Goal: Task Accomplishment & Management: Manage account settings

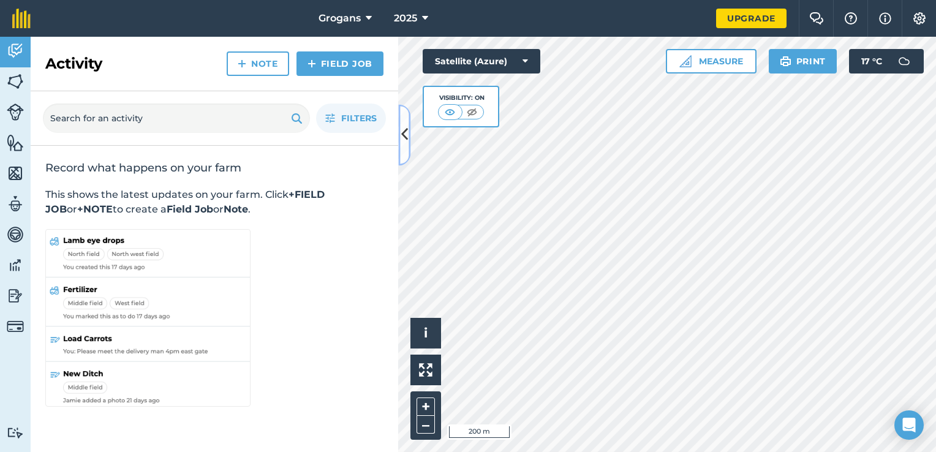
click at [402, 138] on icon at bounding box center [404, 134] width 7 height 21
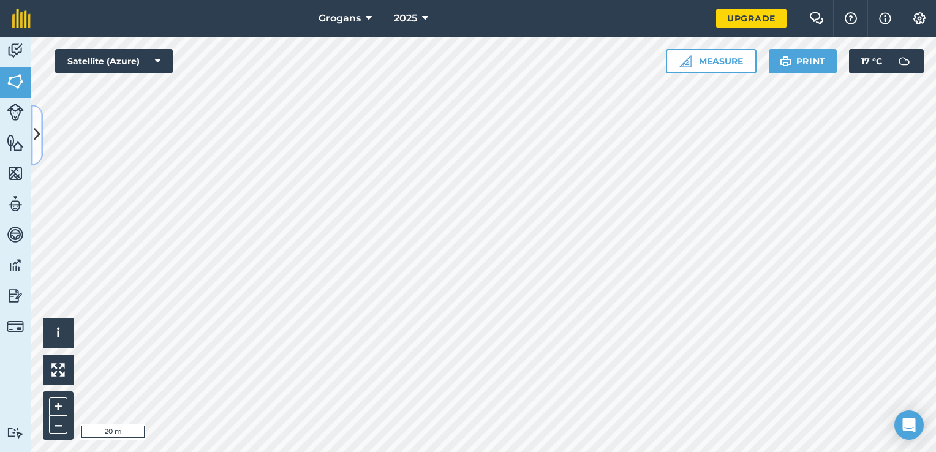
click at [40, 130] on icon at bounding box center [37, 134] width 7 height 21
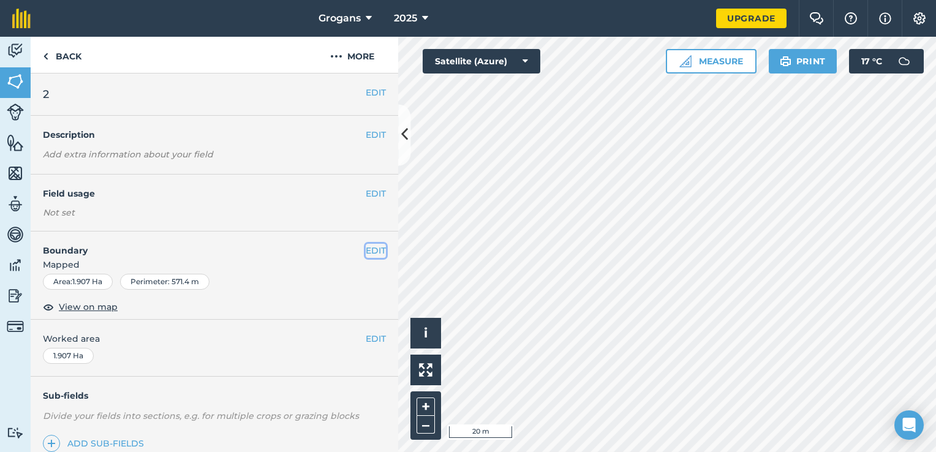
click at [366, 251] on button "EDIT" at bounding box center [376, 250] width 20 height 13
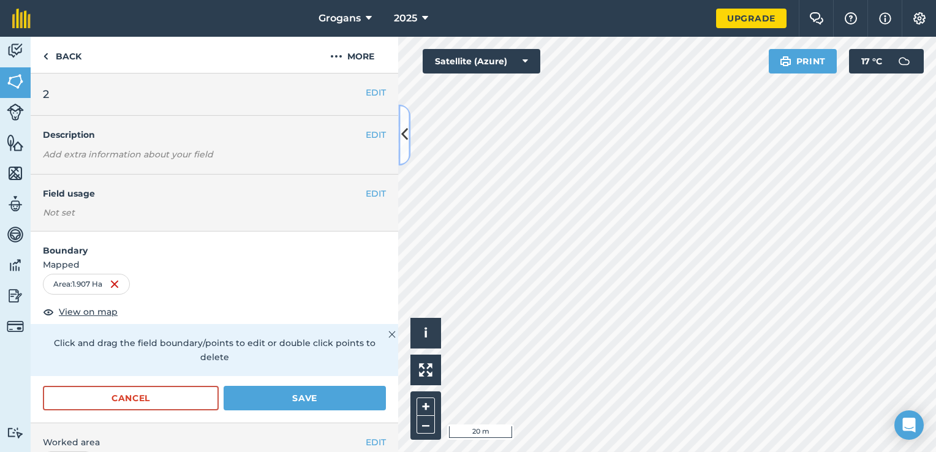
click at [404, 134] on icon at bounding box center [404, 134] width 7 height 21
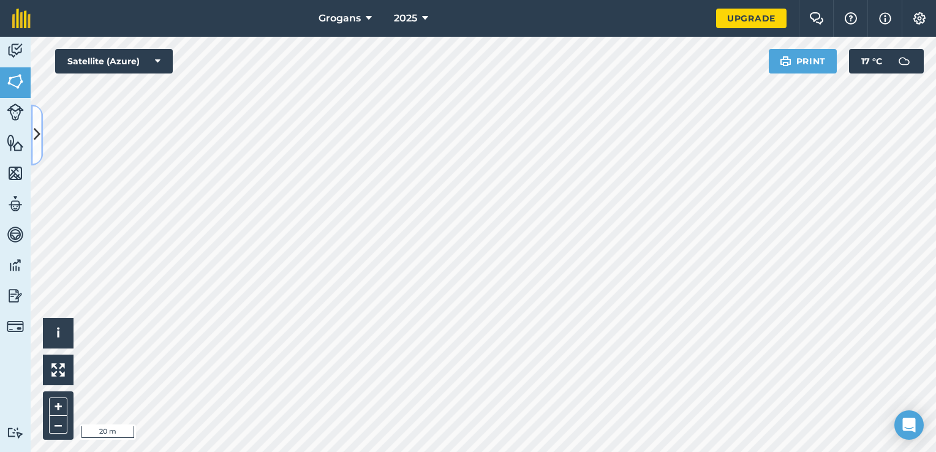
click at [36, 133] on icon at bounding box center [37, 134] width 7 height 21
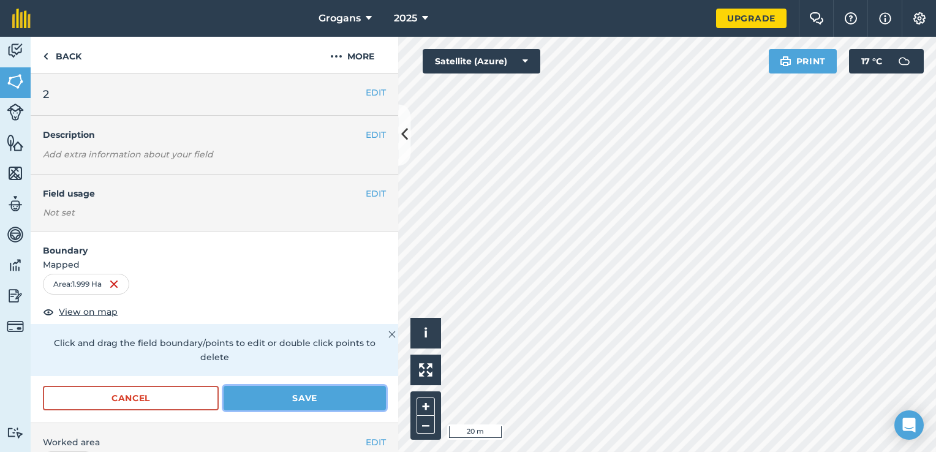
click at [257, 393] on button "Save" at bounding box center [305, 398] width 162 height 24
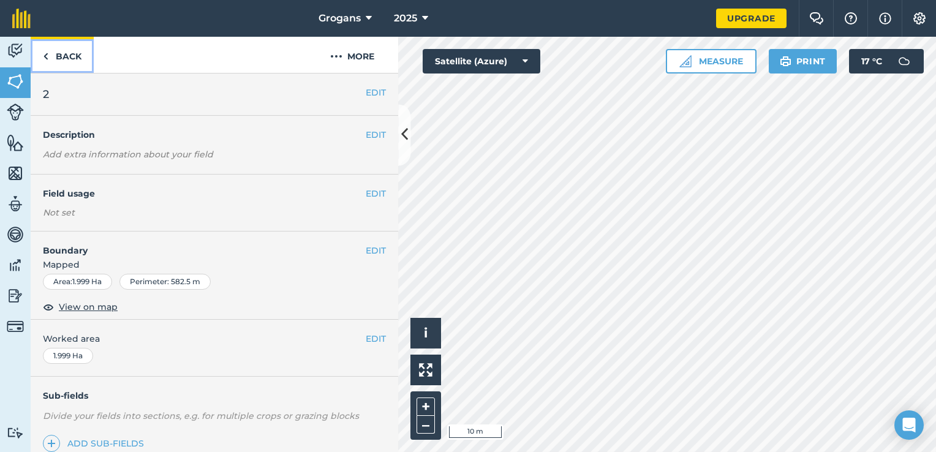
click at [63, 53] on link "Back" at bounding box center [62, 55] width 63 height 36
click at [70, 55] on link "Back" at bounding box center [62, 55] width 63 height 36
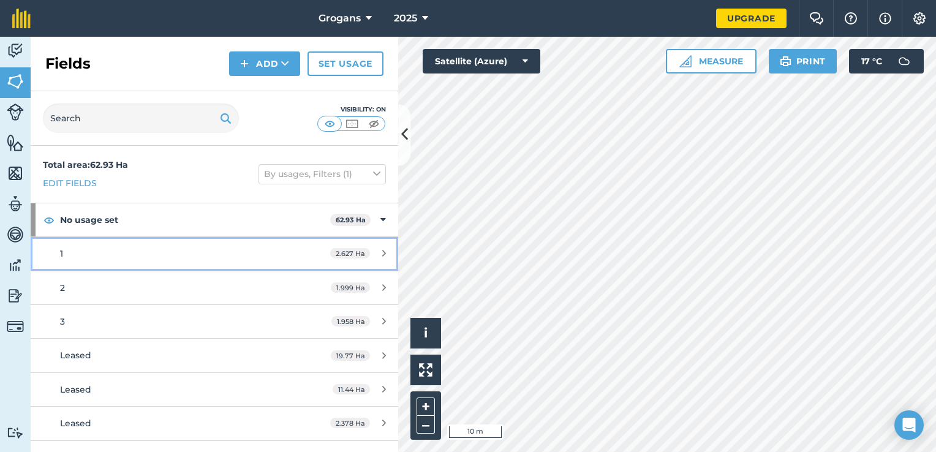
click at [144, 252] on div "1" at bounding box center [175, 253] width 230 height 13
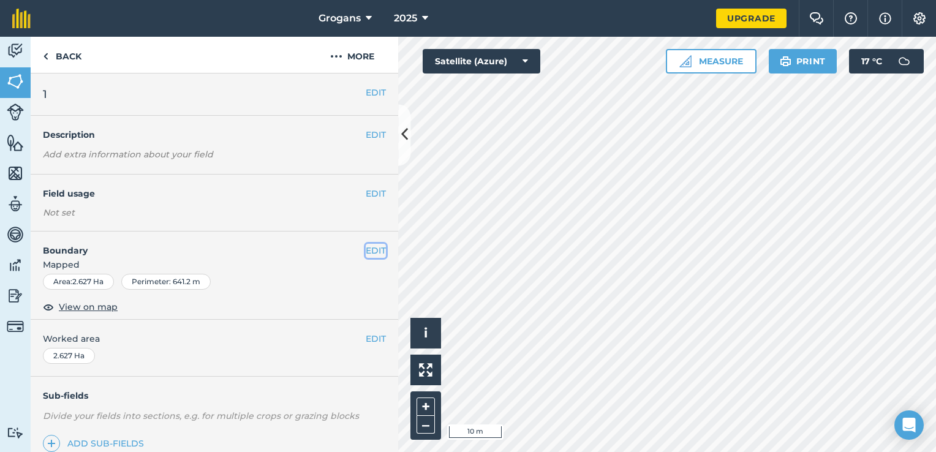
click at [366, 251] on button "EDIT" at bounding box center [376, 250] width 20 height 13
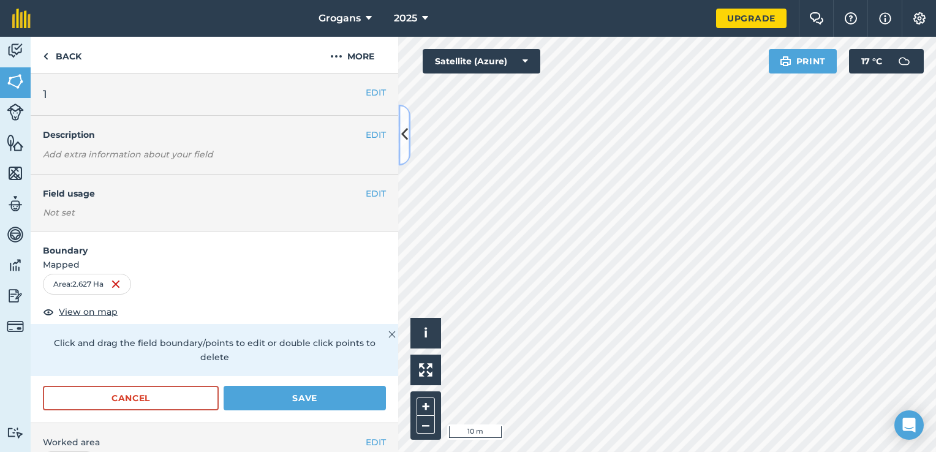
click at [407, 141] on icon at bounding box center [404, 134] width 7 height 21
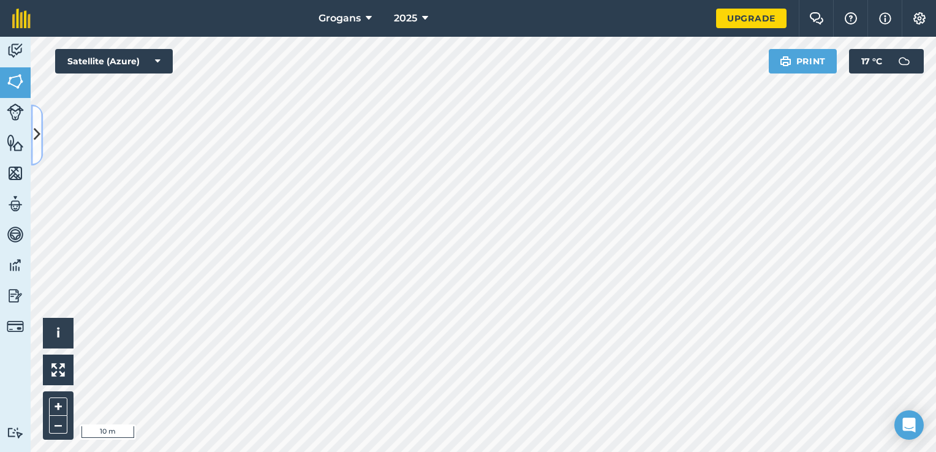
click at [40, 142] on icon at bounding box center [37, 134] width 7 height 21
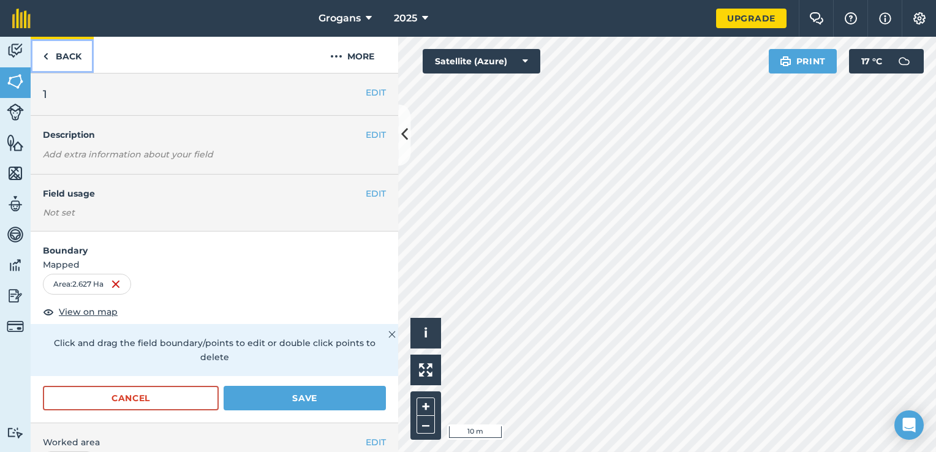
click at [64, 65] on link "Back" at bounding box center [62, 55] width 63 height 36
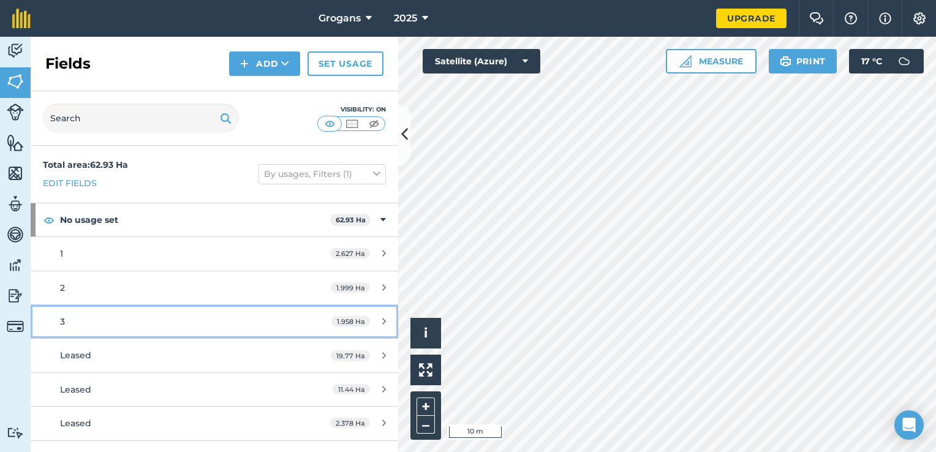
click at [124, 318] on div "3" at bounding box center [175, 321] width 230 height 13
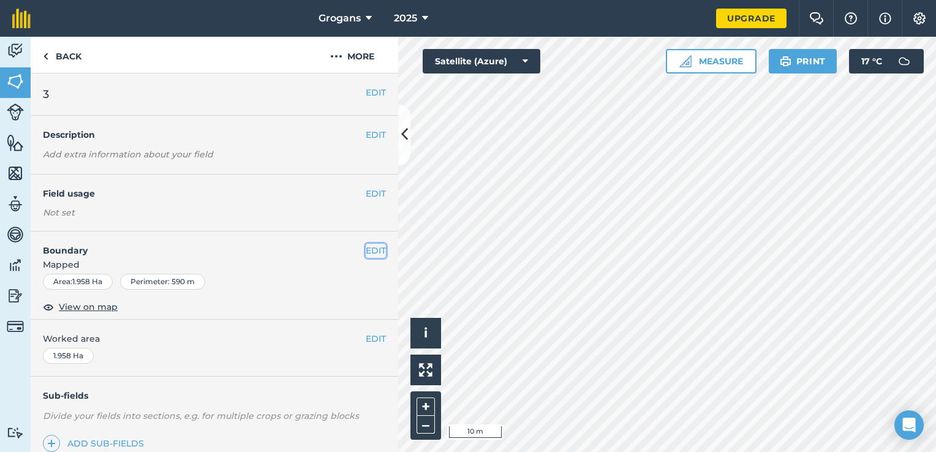
click at [366, 252] on button "EDIT" at bounding box center [376, 250] width 20 height 13
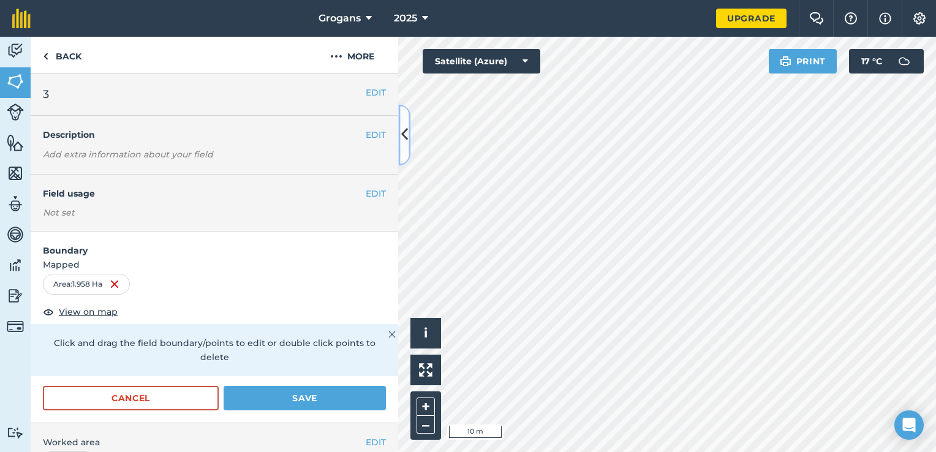
click at [403, 131] on icon at bounding box center [404, 134] width 7 height 21
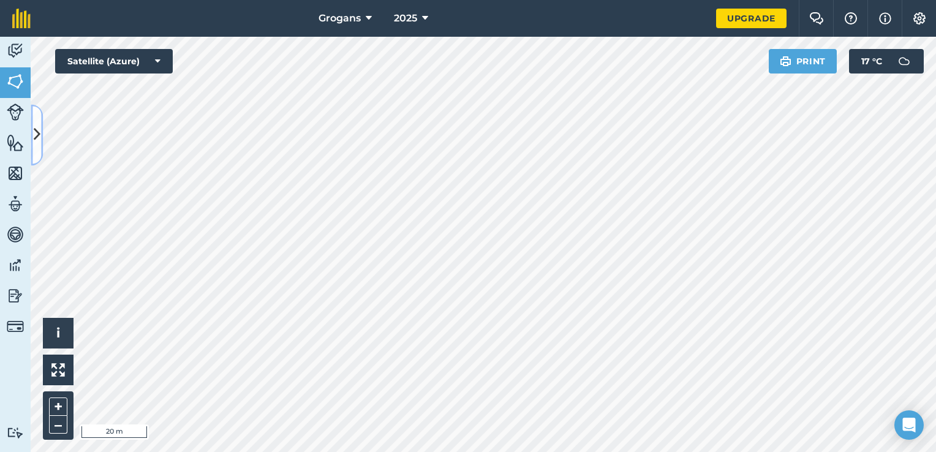
click at [37, 142] on icon at bounding box center [37, 134] width 7 height 21
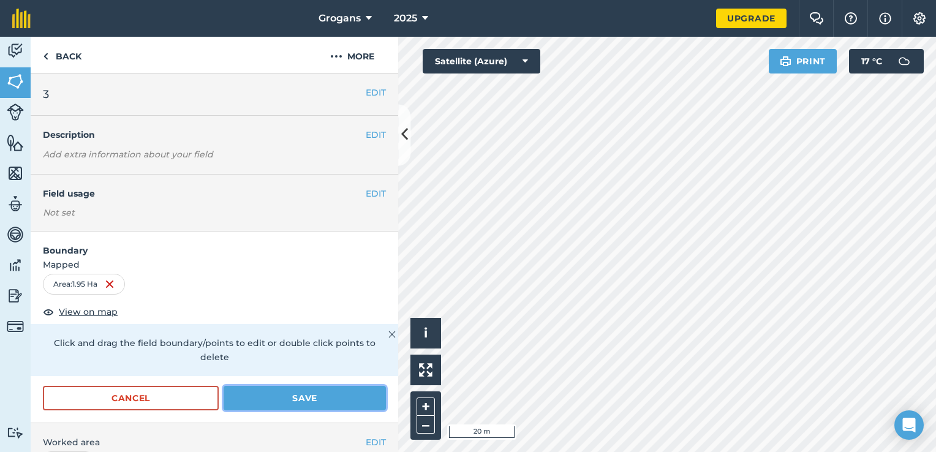
click at [240, 396] on button "Save" at bounding box center [305, 398] width 162 height 24
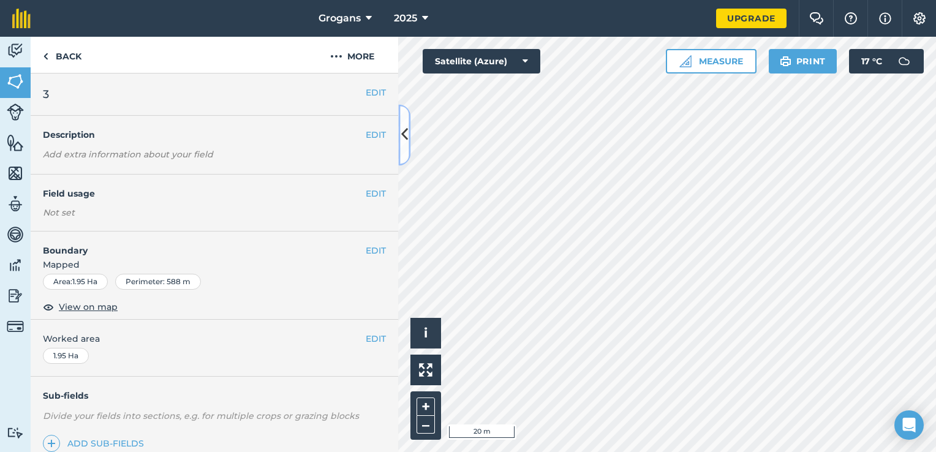
click at [400, 141] on button at bounding box center [404, 134] width 12 height 61
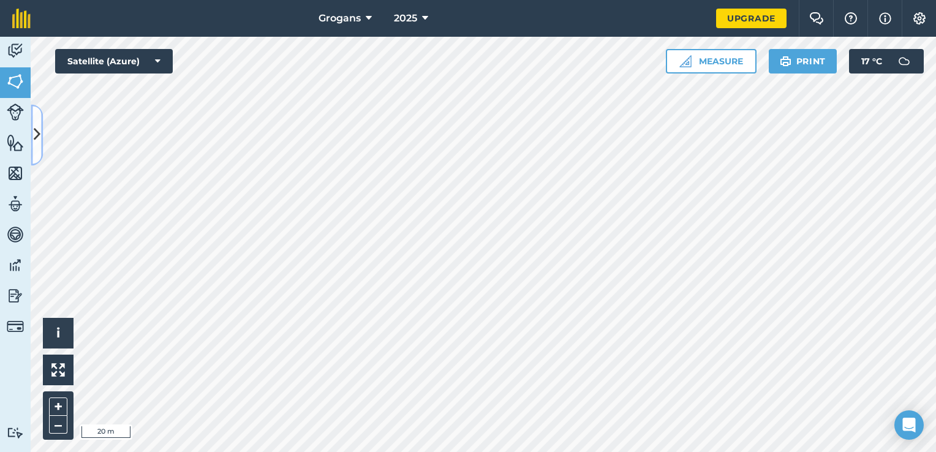
click at [36, 143] on icon at bounding box center [37, 134] width 7 height 21
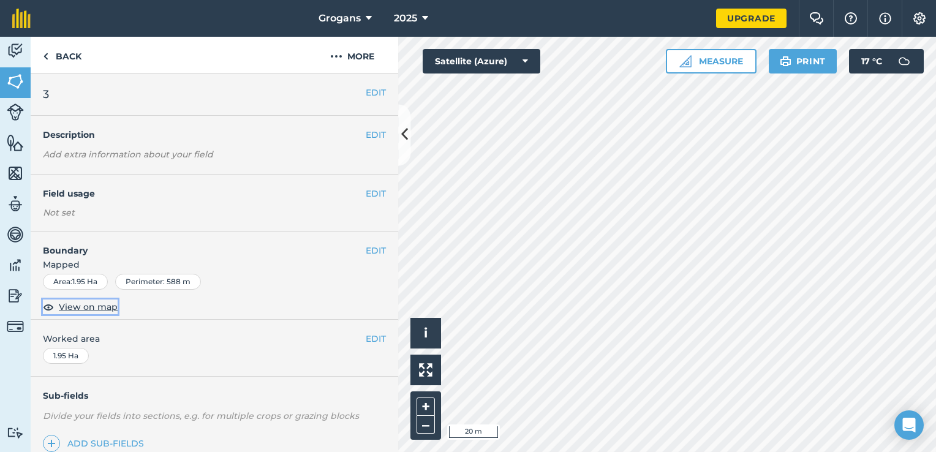
click at [101, 304] on span "View on map" at bounding box center [88, 306] width 59 height 13
click at [18, 147] on img at bounding box center [15, 143] width 17 height 18
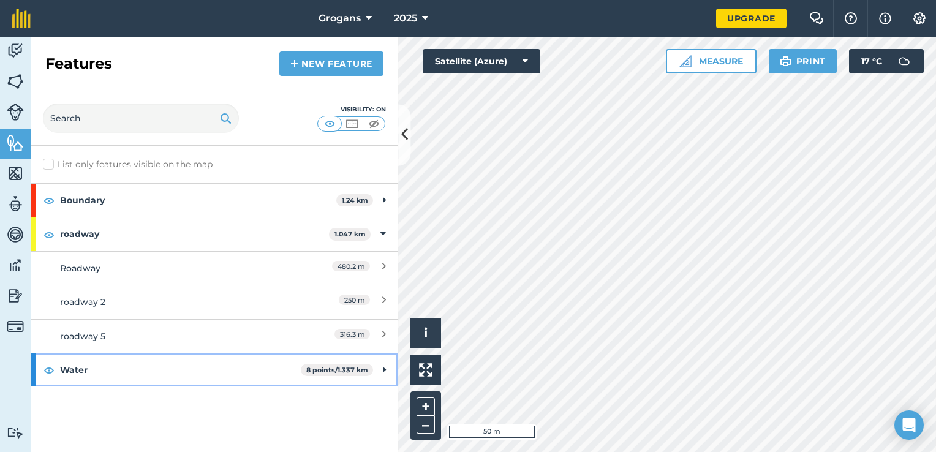
click at [108, 371] on strong "Water" at bounding box center [180, 369] width 241 height 33
click at [219, 373] on strong "Water" at bounding box center [179, 369] width 238 height 33
click at [219, 373] on strong "Water" at bounding box center [180, 369] width 241 height 33
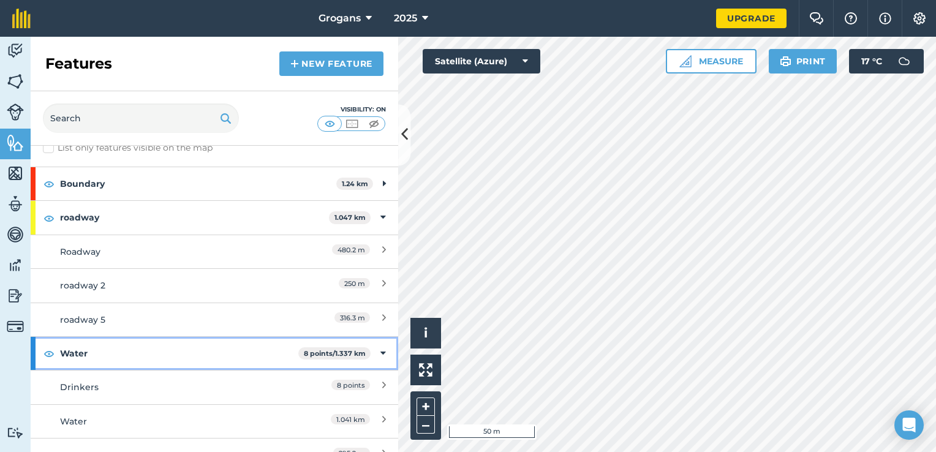
scroll to position [34, 0]
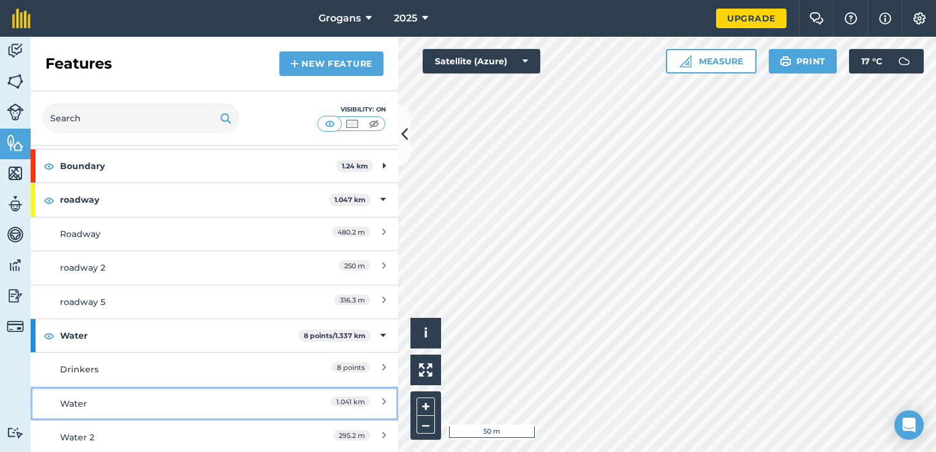
click at [238, 405] on div "Water" at bounding box center [168, 403] width 217 height 13
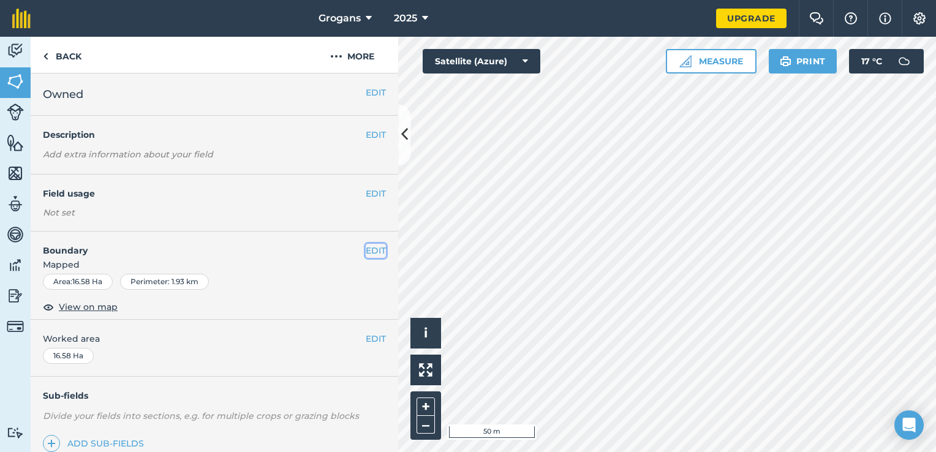
click at [367, 249] on button "EDIT" at bounding box center [376, 250] width 20 height 13
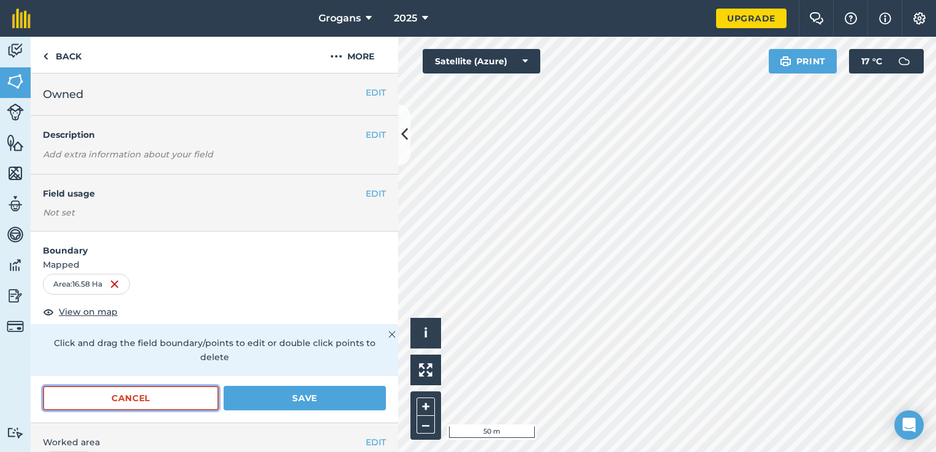
click at [157, 394] on button "Cancel" at bounding box center [131, 398] width 176 height 24
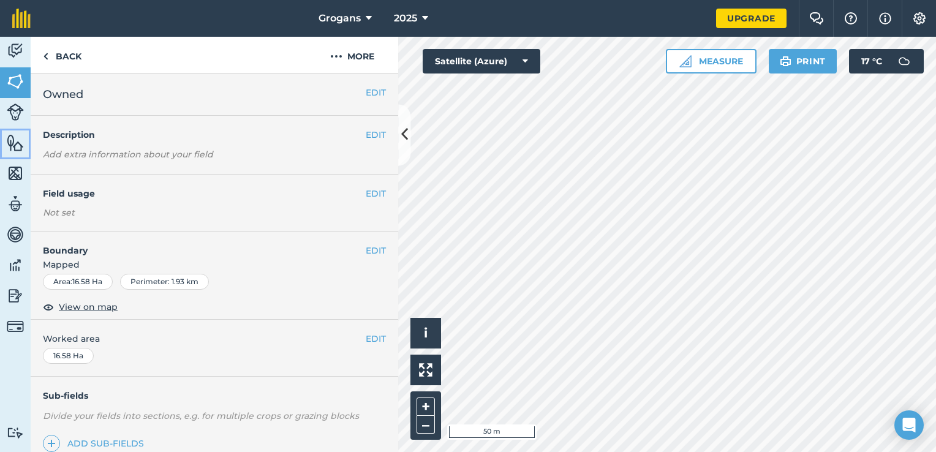
click at [14, 141] on img at bounding box center [15, 143] width 17 height 18
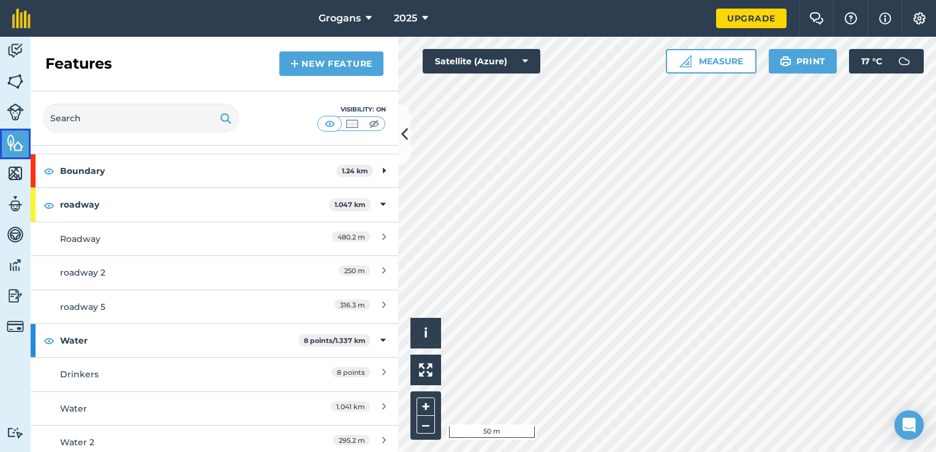
scroll to position [34, 0]
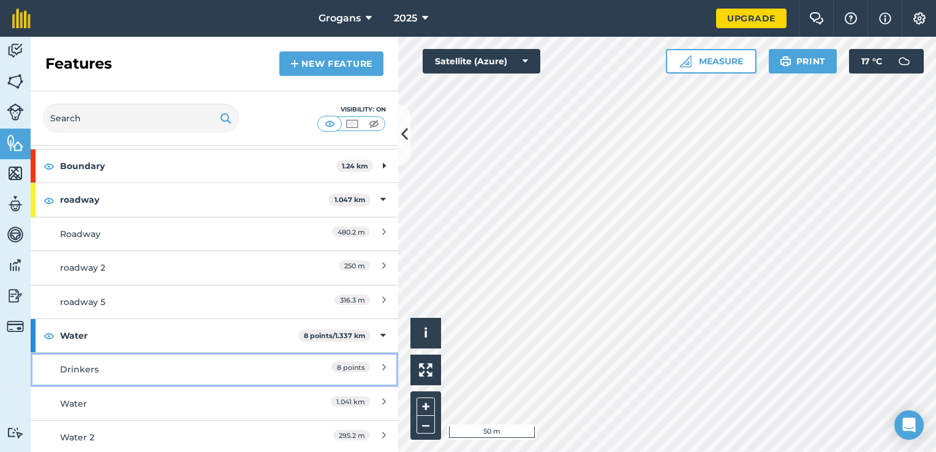
click at [136, 371] on div "Drinkers" at bounding box center [168, 369] width 217 height 13
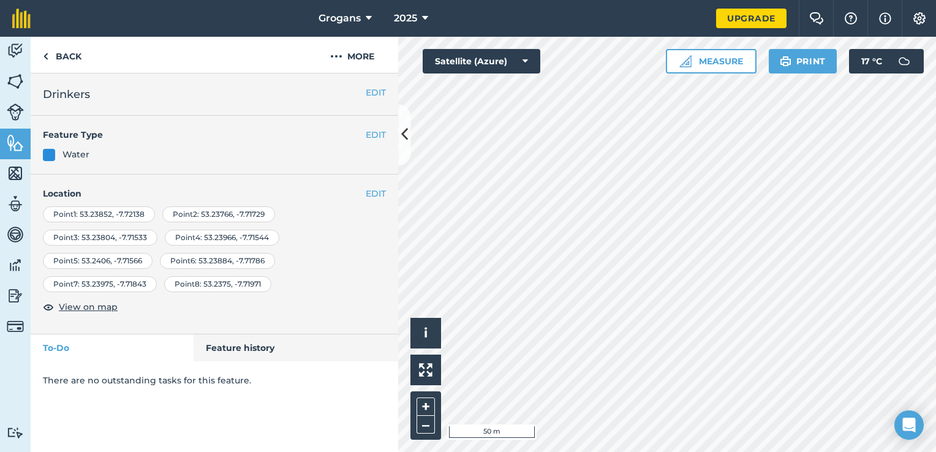
click at [180, 285] on div "Point 8 : 53.2375 , -7.71971" at bounding box center [217, 284] width 107 height 16
click at [105, 304] on span "View on map" at bounding box center [88, 306] width 59 height 13
click at [407, 132] on icon at bounding box center [404, 134] width 7 height 21
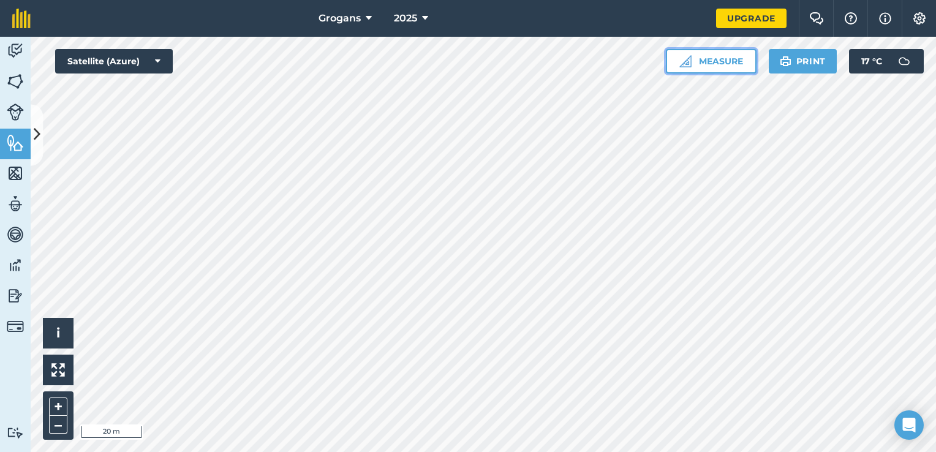
click at [740, 70] on button "Measure" at bounding box center [711, 61] width 91 height 24
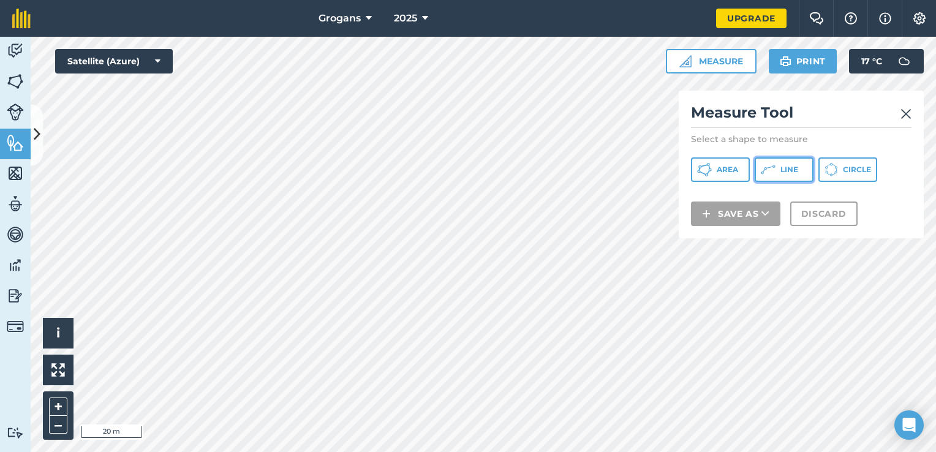
click at [786, 172] on span "Line" at bounding box center [789, 170] width 18 height 10
drag, startPoint x: 805, startPoint y: 110, endPoint x: 755, endPoint y: 121, distance: 51.4
click at [755, 121] on h2 "Measure Tool" at bounding box center [801, 115] width 220 height 25
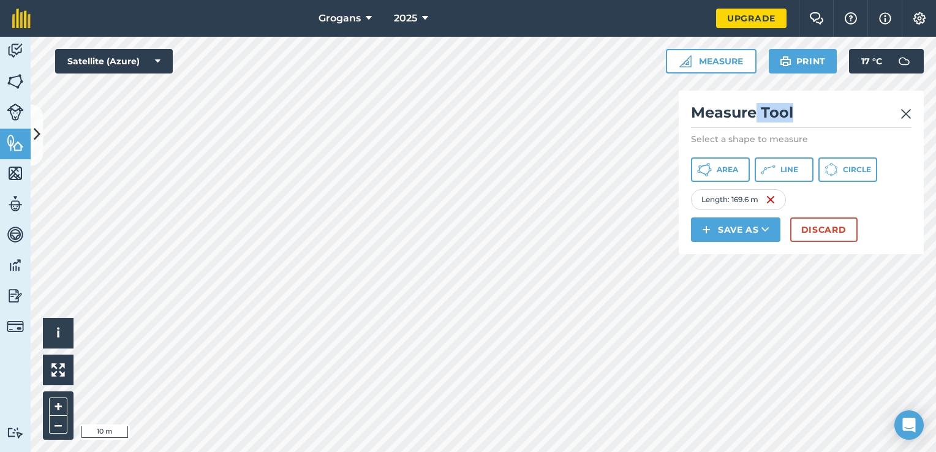
copy h2 "Tool"
click at [823, 229] on button "Discard" at bounding box center [823, 229] width 67 height 24
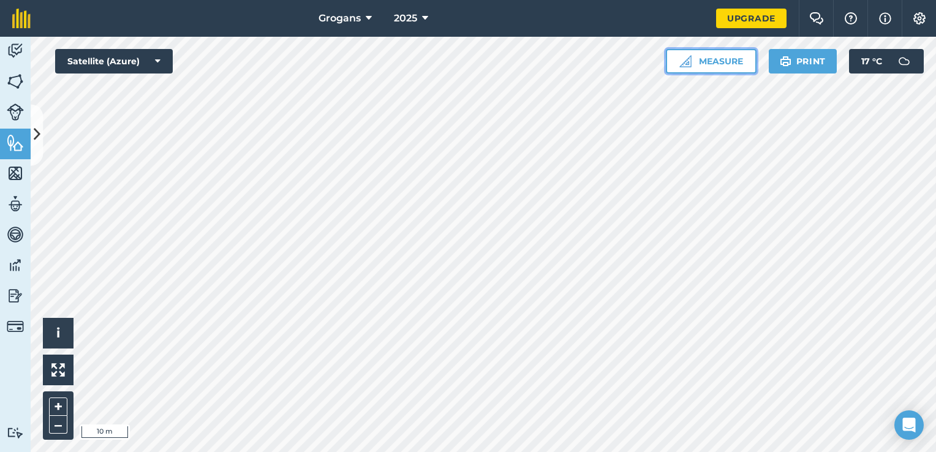
click at [718, 62] on button "Measure" at bounding box center [711, 61] width 91 height 24
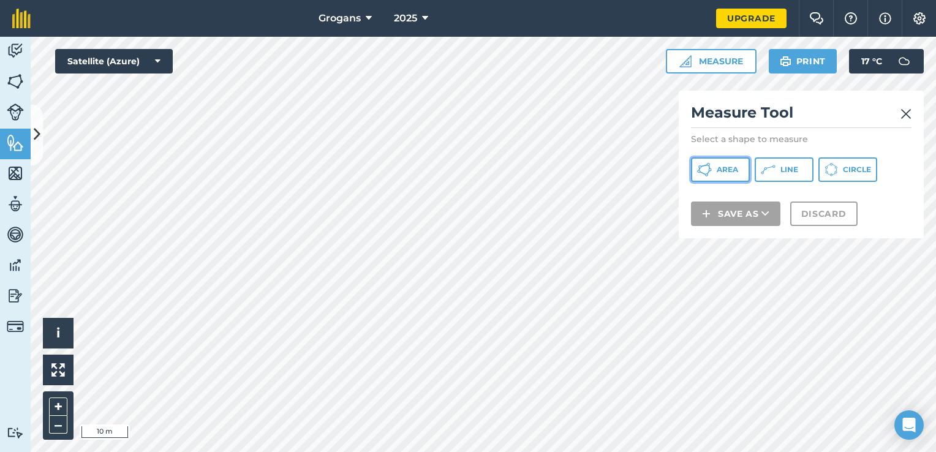
click at [734, 165] on span "Area" at bounding box center [727, 170] width 21 height 10
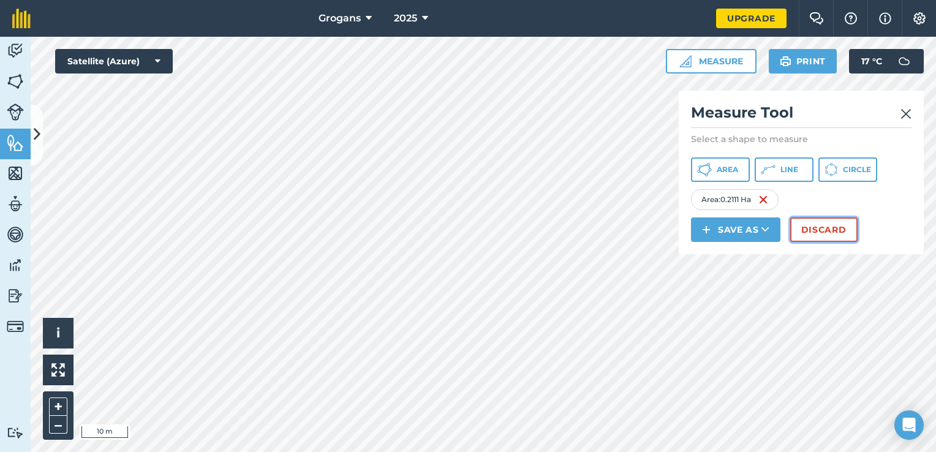
click at [827, 232] on button "Discard" at bounding box center [823, 229] width 67 height 24
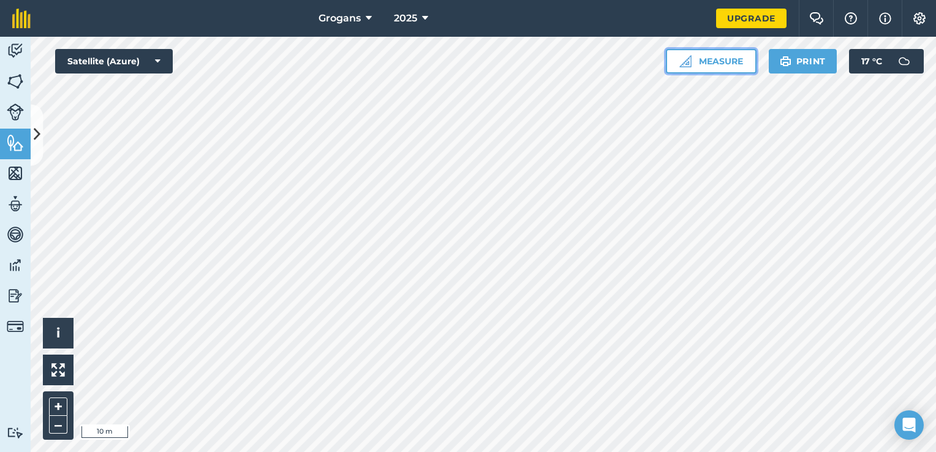
click at [722, 64] on button "Measure" at bounding box center [711, 61] width 91 height 24
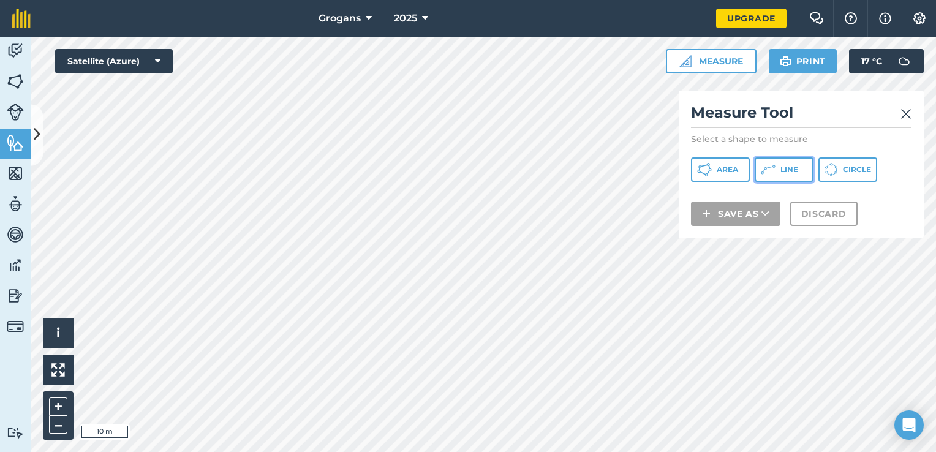
click at [777, 173] on button "Line" at bounding box center [784, 169] width 59 height 24
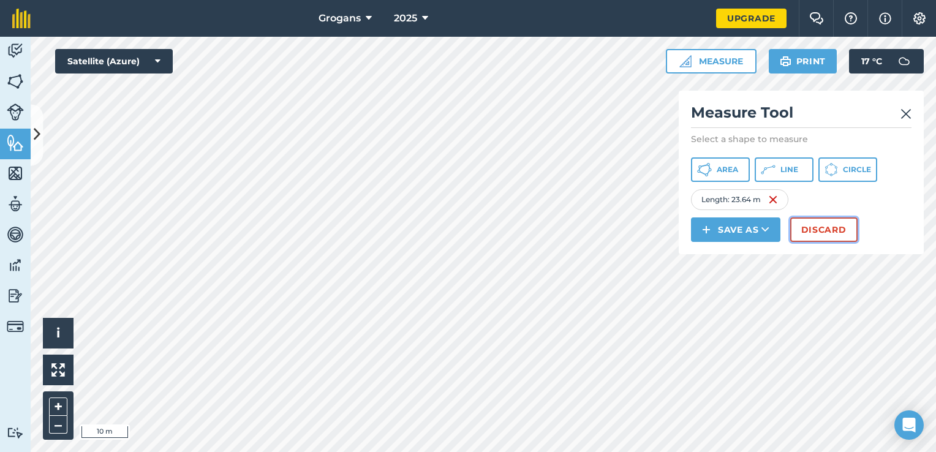
click at [830, 222] on button "Discard" at bounding box center [823, 229] width 67 height 24
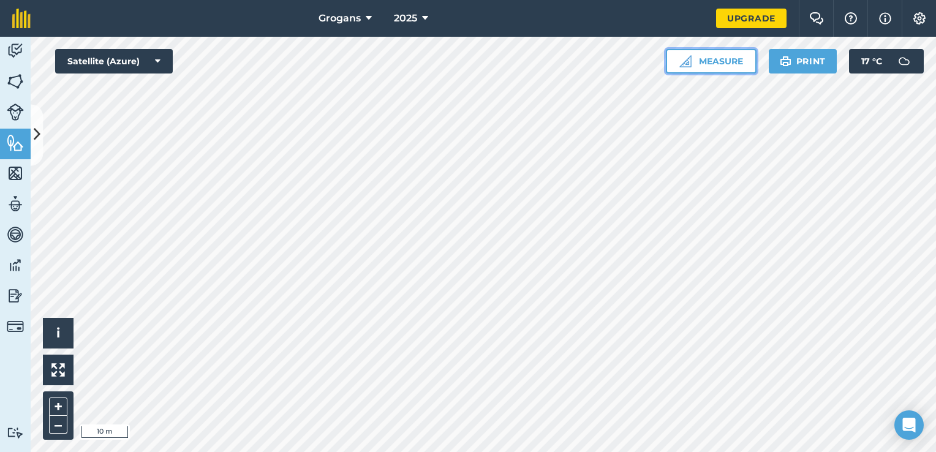
click at [725, 69] on button "Measure" at bounding box center [711, 61] width 91 height 24
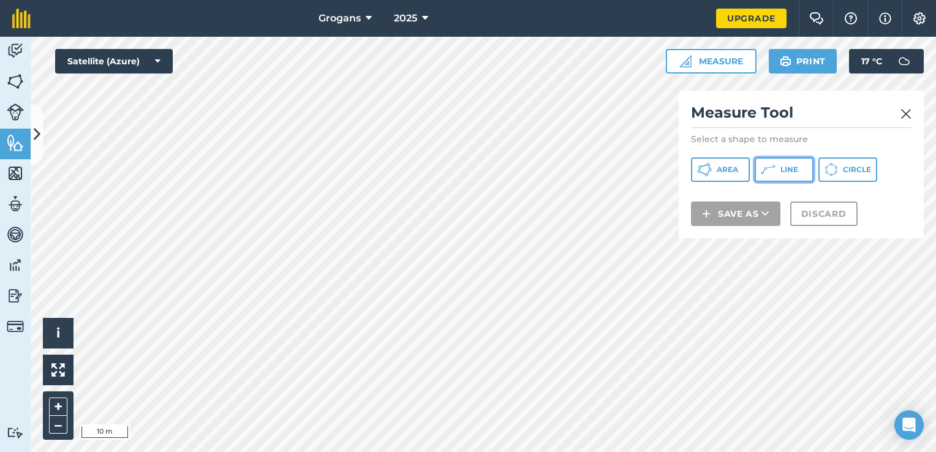
click at [777, 171] on button "Line" at bounding box center [784, 169] width 59 height 24
click at [904, 107] on img at bounding box center [905, 114] width 11 height 15
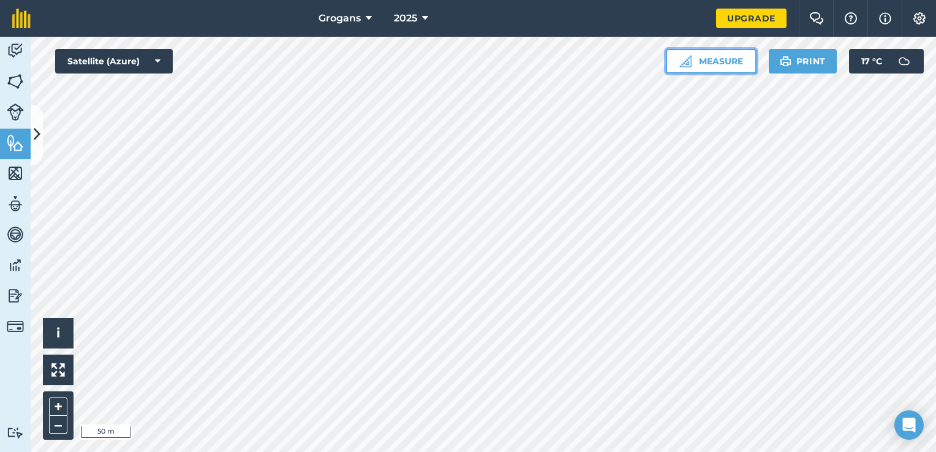
click at [725, 67] on button "Measure" at bounding box center [711, 61] width 91 height 24
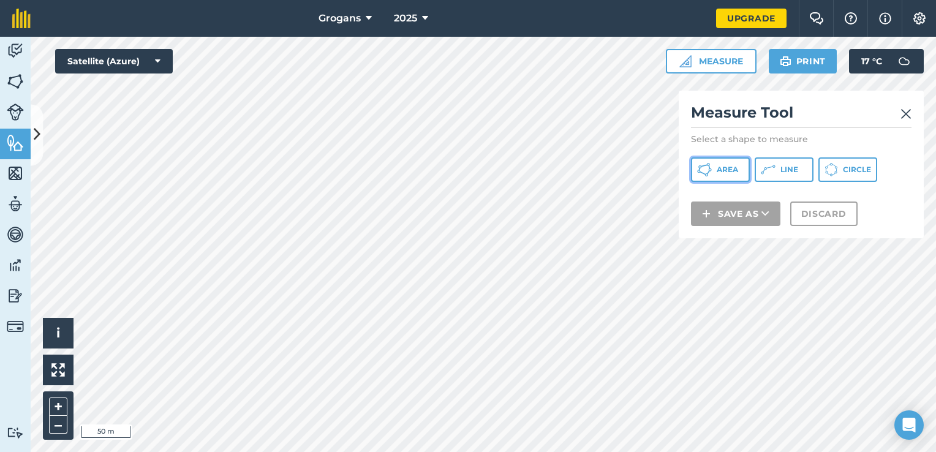
click at [725, 176] on button "Area" at bounding box center [720, 169] width 59 height 24
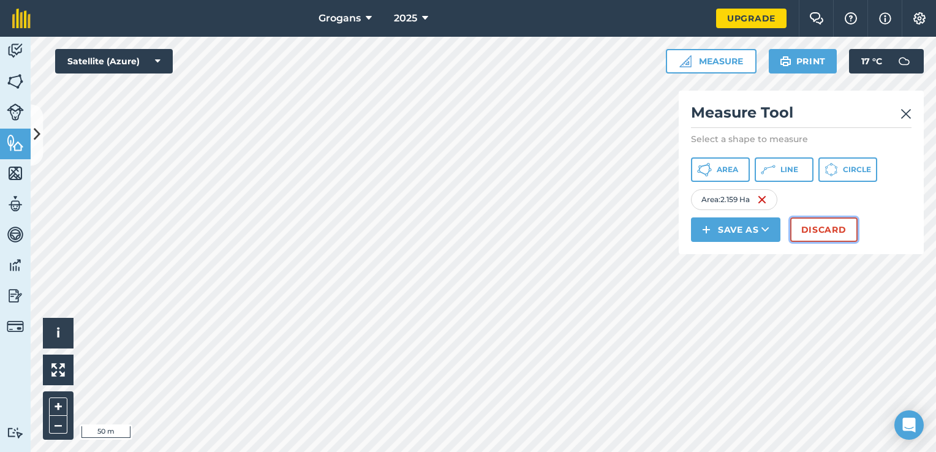
click at [814, 225] on button "Discard" at bounding box center [823, 229] width 67 height 24
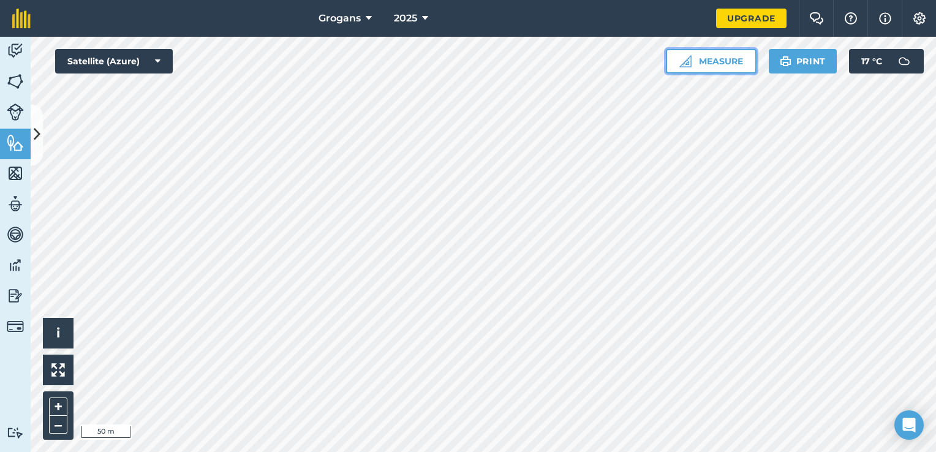
click at [704, 60] on button "Measure" at bounding box center [711, 61] width 91 height 24
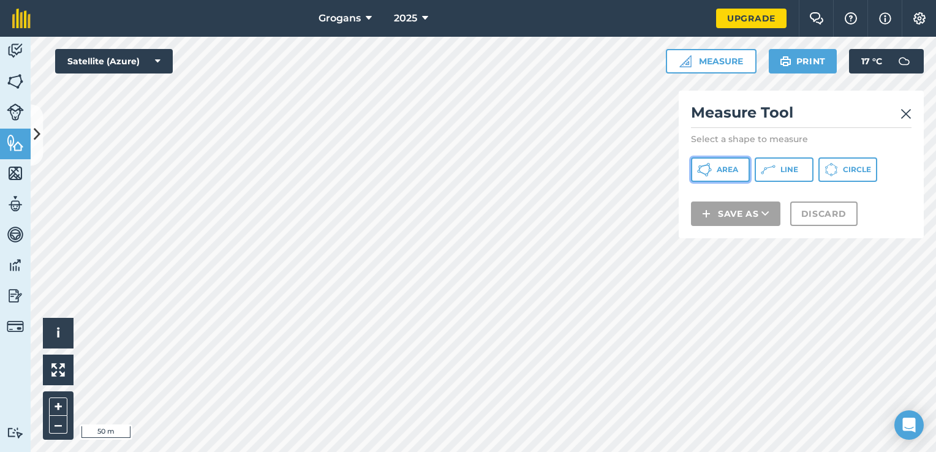
click at [708, 168] on icon at bounding box center [704, 169] width 15 height 15
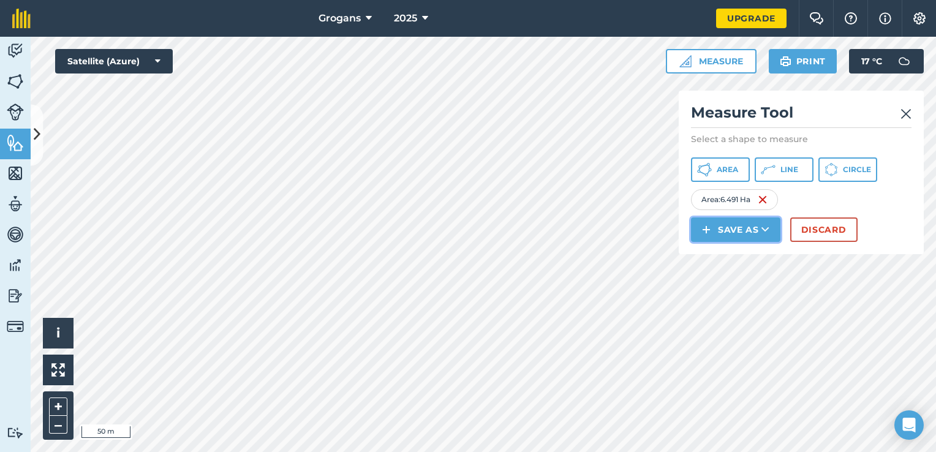
click at [717, 227] on button "Save as" at bounding box center [735, 229] width 89 height 24
click at [726, 256] on link "Field" at bounding box center [736, 257] width 86 height 27
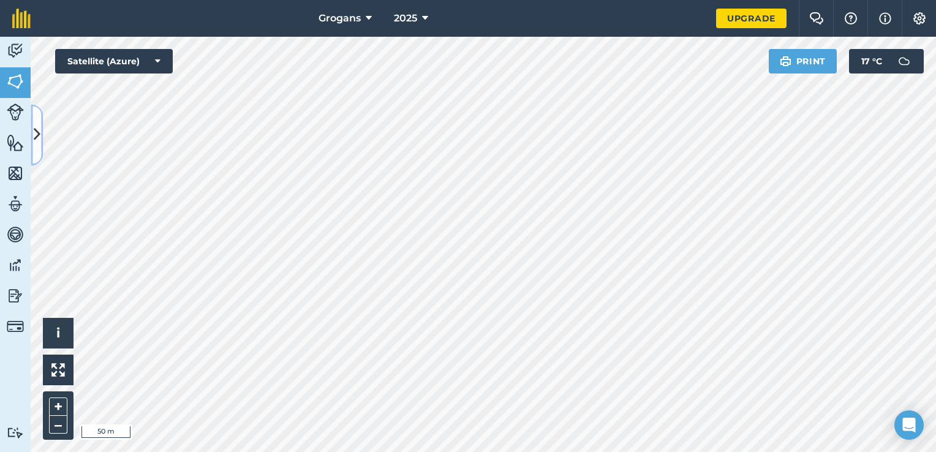
click at [40, 139] on button at bounding box center [37, 134] width 12 height 61
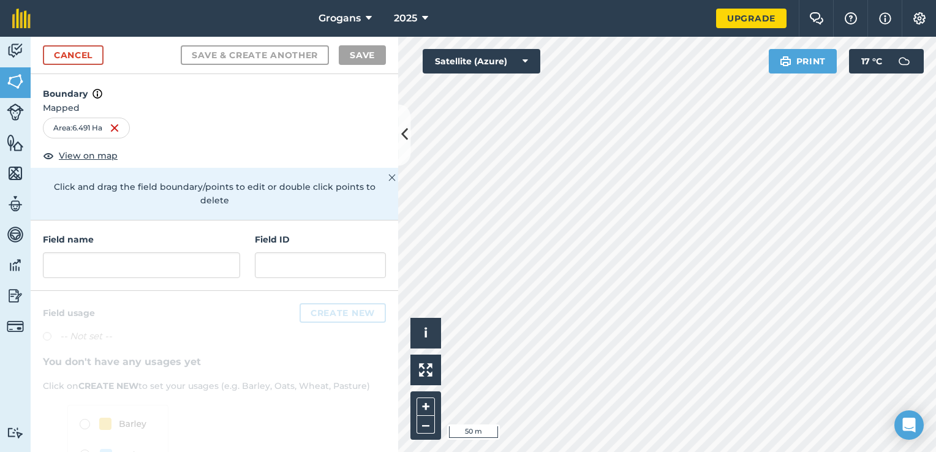
click at [176, 278] on div "Field name Field ID" at bounding box center [214, 255] width 367 height 70
click at [178, 273] on input "text" at bounding box center [141, 265] width 197 height 26
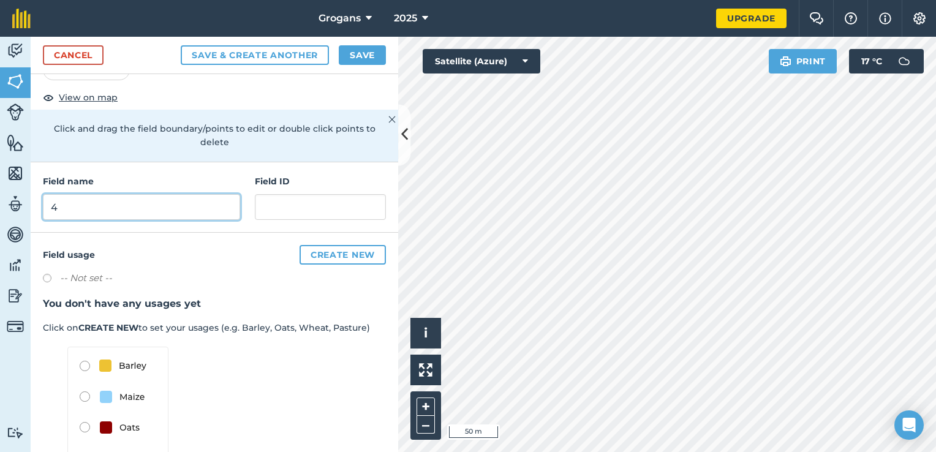
scroll to position [102, 0]
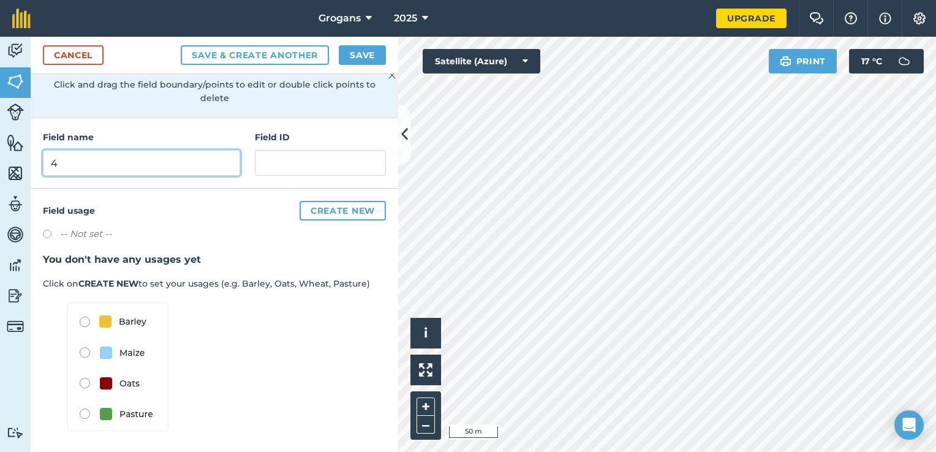
type input "4"
click at [358, 209] on button "Create new" at bounding box center [343, 211] width 86 height 20
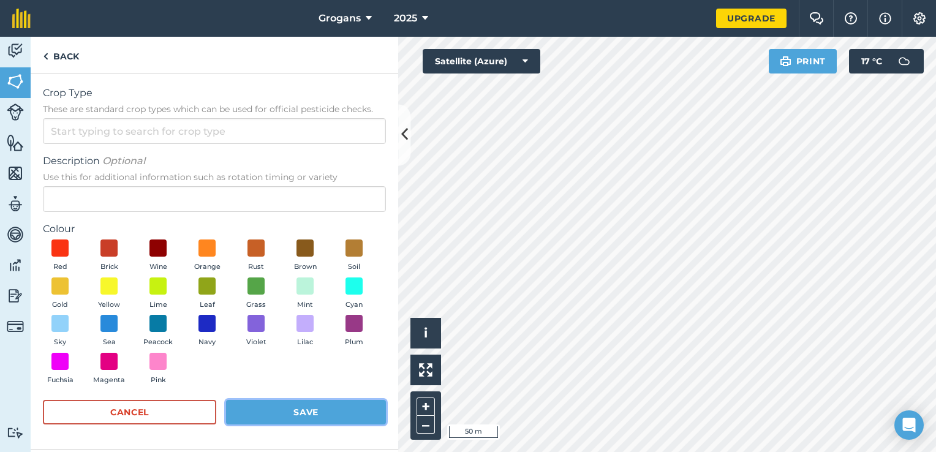
click at [276, 405] on button "Save" at bounding box center [306, 412] width 160 height 24
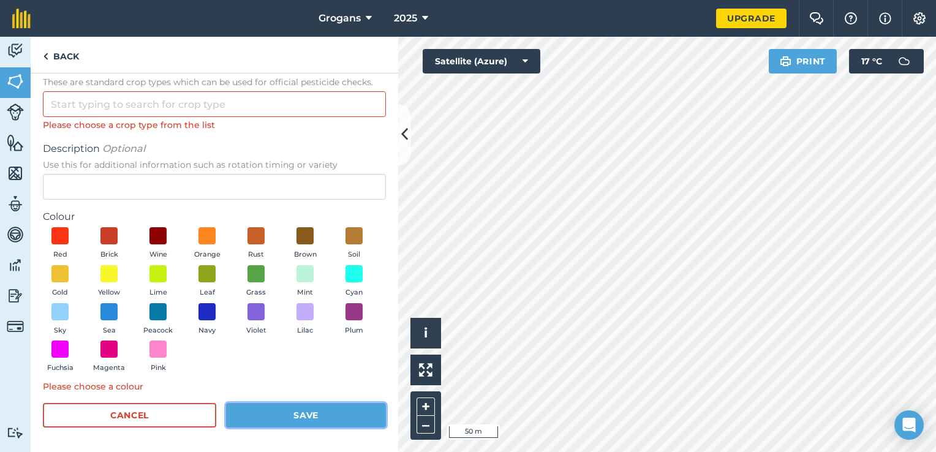
scroll to position [0, 0]
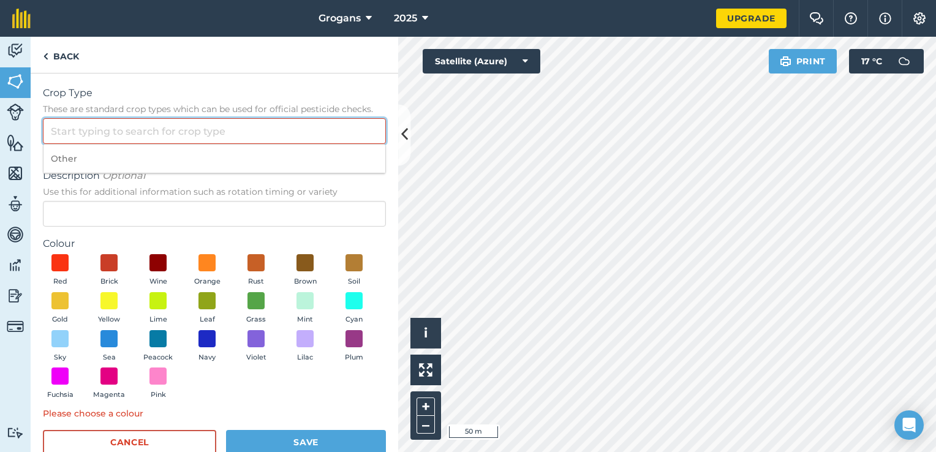
click at [202, 134] on input "Crop Type These are standard crop types which can be used for official pesticid…" at bounding box center [214, 131] width 343 height 26
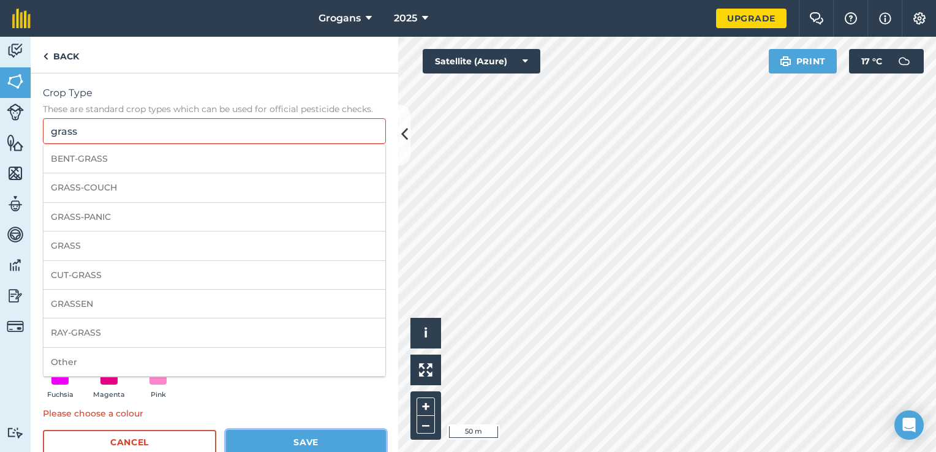
click at [301, 442] on button "Save" at bounding box center [306, 442] width 160 height 24
click at [254, 124] on input "grass" at bounding box center [214, 131] width 343 height 26
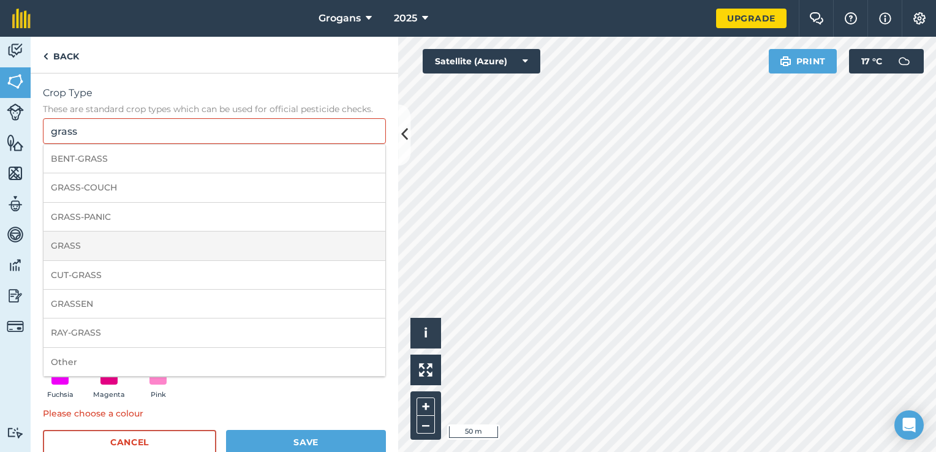
click at [175, 239] on li "GRASS" at bounding box center [214, 246] width 342 height 29
type input "GRASS"
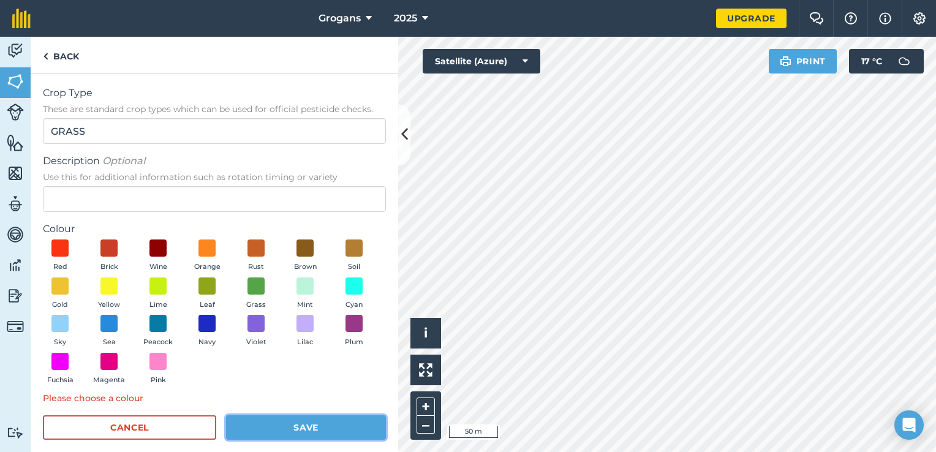
click at [289, 421] on button "Save" at bounding box center [306, 427] width 160 height 24
click at [306, 425] on button "Save" at bounding box center [306, 427] width 160 height 24
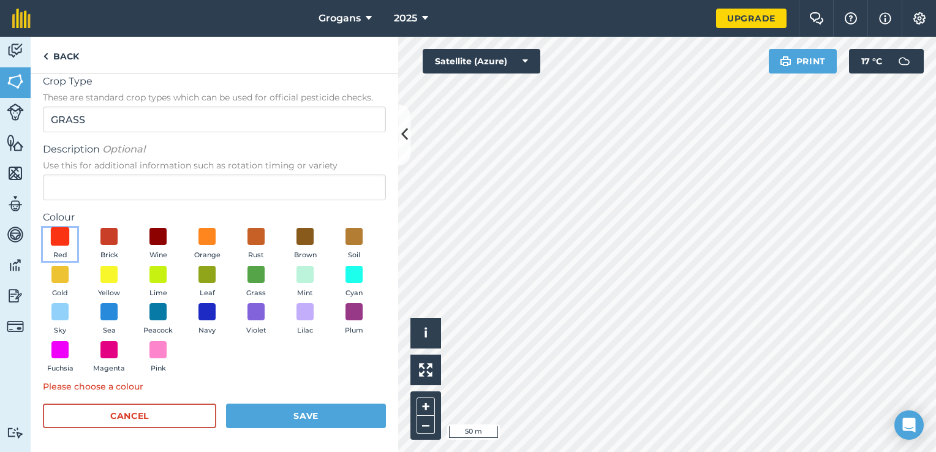
click at [67, 241] on span at bounding box center [60, 236] width 19 height 19
click at [274, 426] on button "Save" at bounding box center [306, 416] width 160 height 24
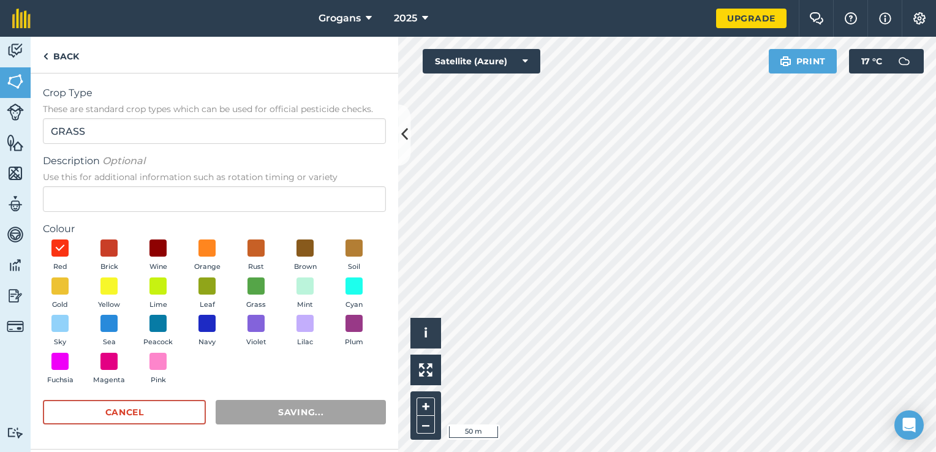
scroll to position [0, 0]
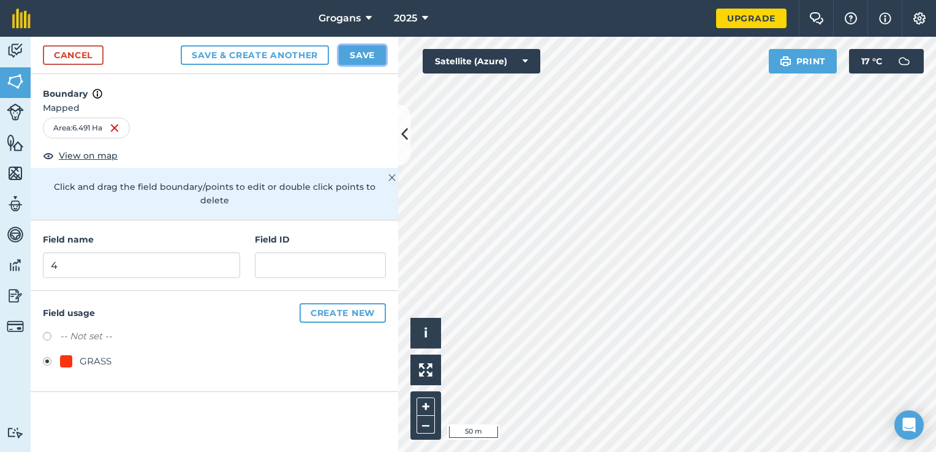
click at [372, 61] on button "Save" at bounding box center [362, 55] width 47 height 20
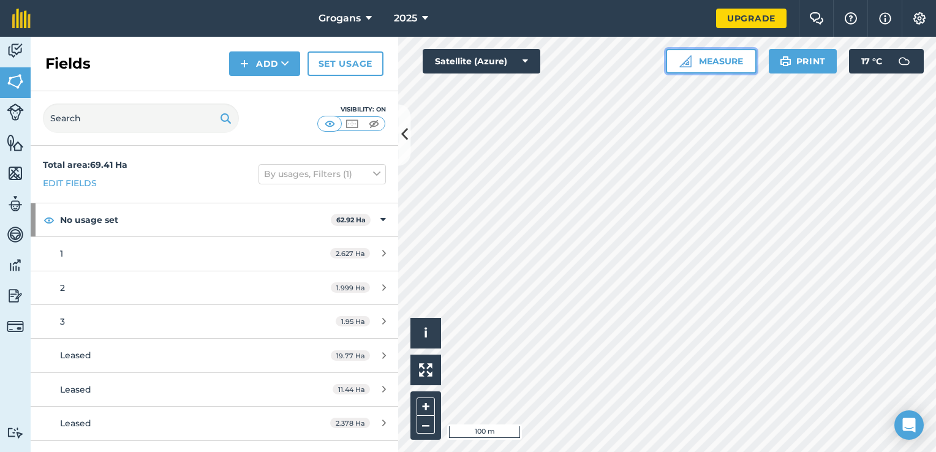
click at [735, 51] on button "Measure" at bounding box center [711, 61] width 91 height 24
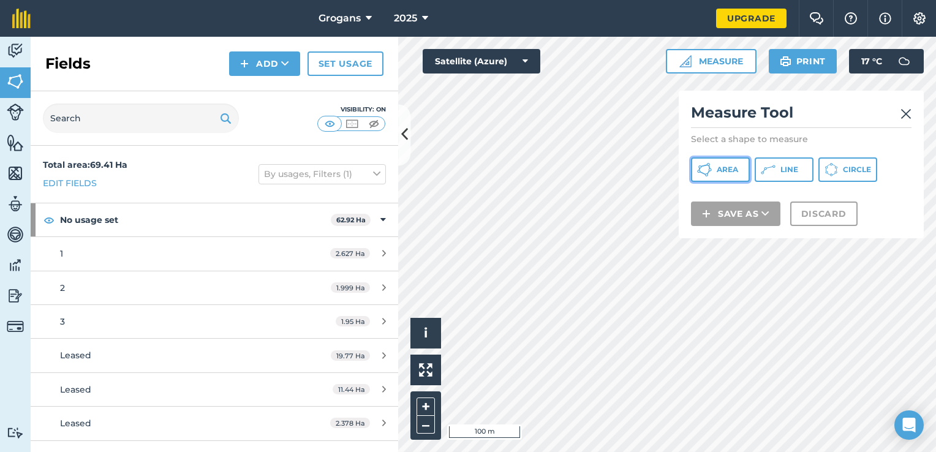
click at [723, 171] on span "Area" at bounding box center [727, 170] width 21 height 10
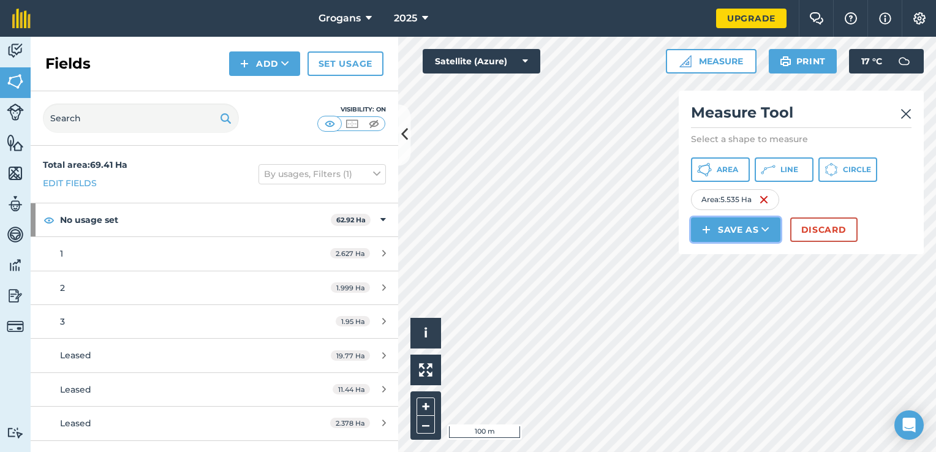
click at [763, 232] on icon at bounding box center [765, 230] width 8 height 12
click at [746, 258] on link "Field" at bounding box center [736, 257] width 86 height 27
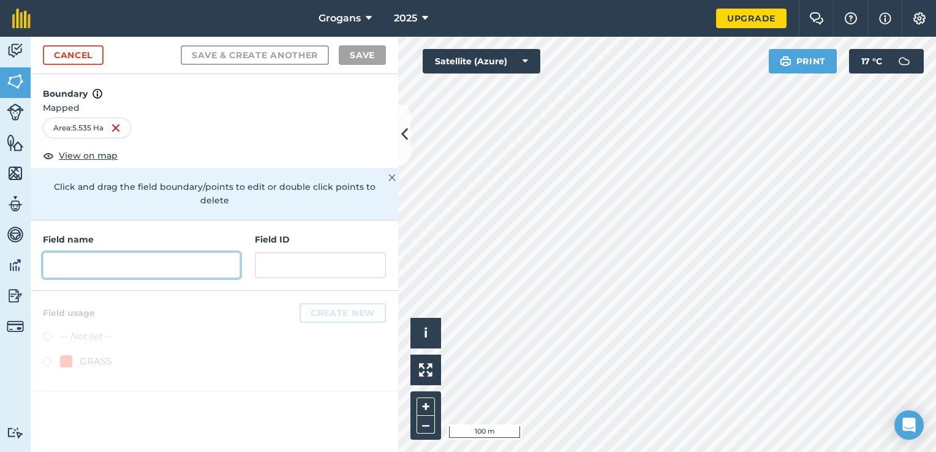
click at [165, 254] on input "text" at bounding box center [141, 265] width 197 height 26
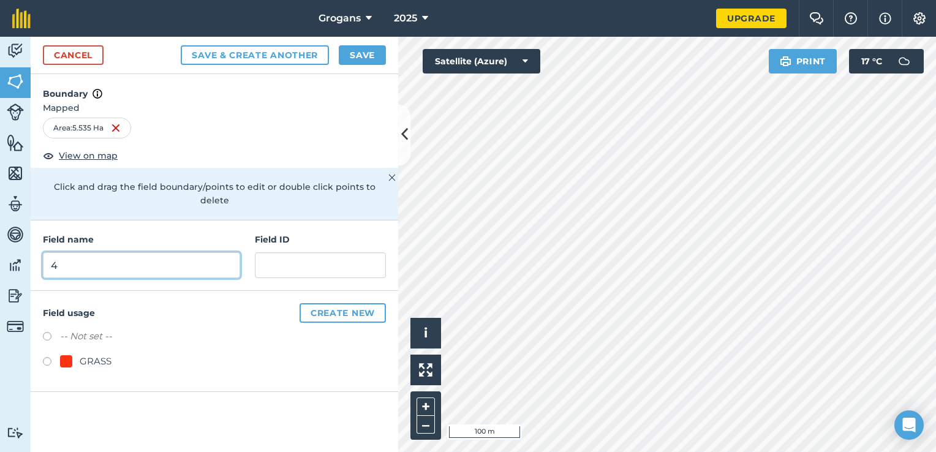
type input "4"
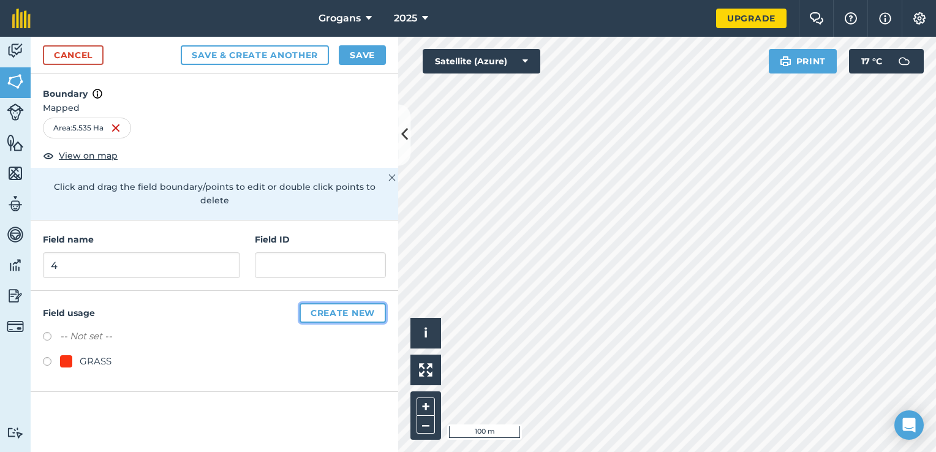
click at [317, 303] on button "Create new" at bounding box center [343, 313] width 86 height 20
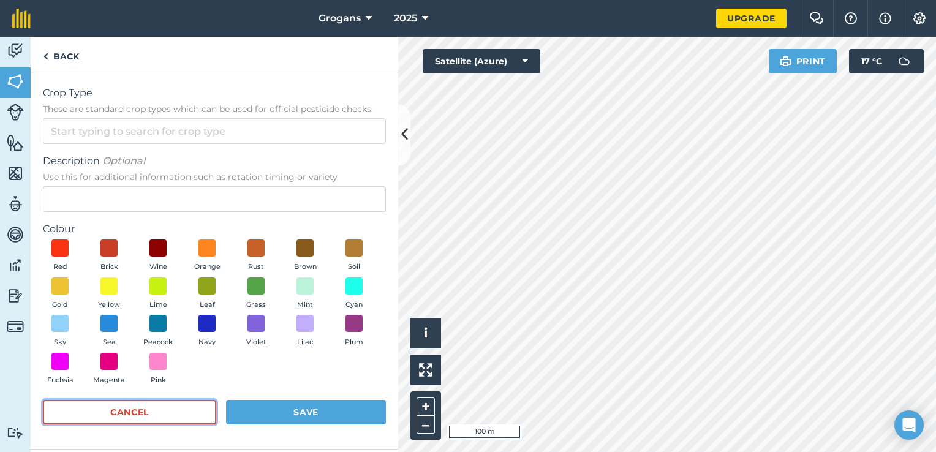
click at [162, 405] on button "Cancel" at bounding box center [129, 412] width 173 height 24
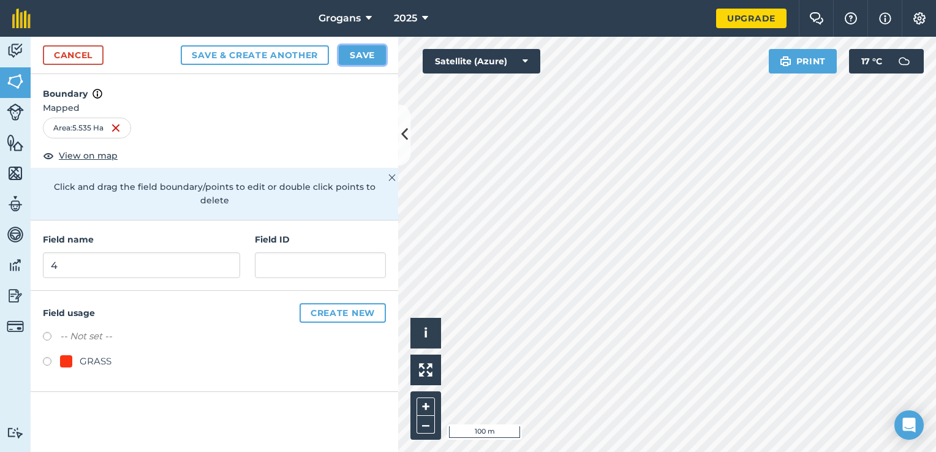
click at [361, 58] on button "Save" at bounding box center [362, 55] width 47 height 20
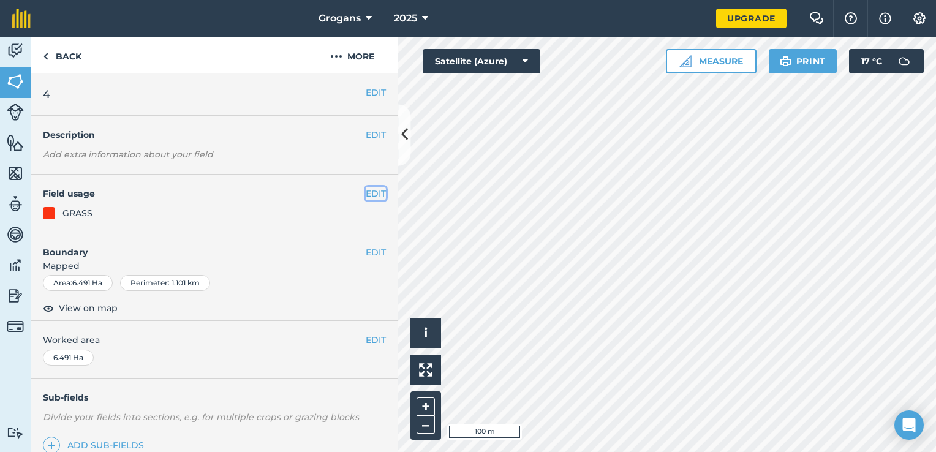
click at [366, 195] on button "EDIT" at bounding box center [376, 193] width 20 height 13
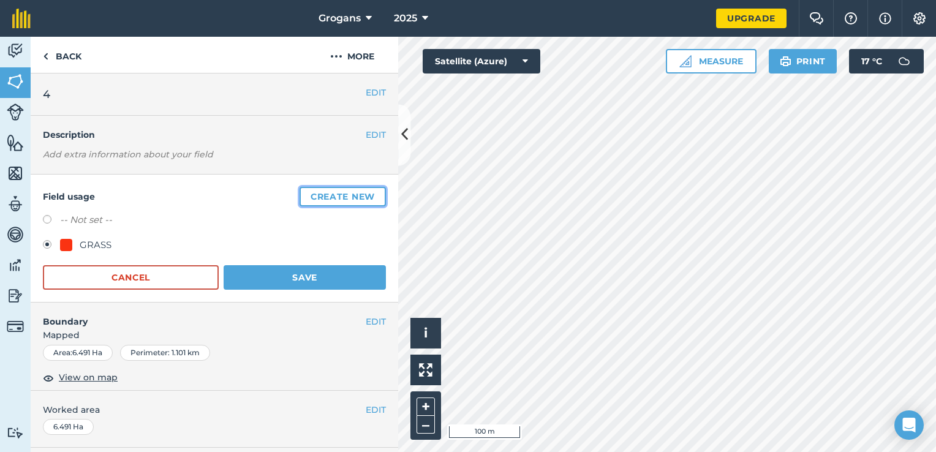
click at [328, 197] on button "Create new" at bounding box center [343, 197] width 86 height 20
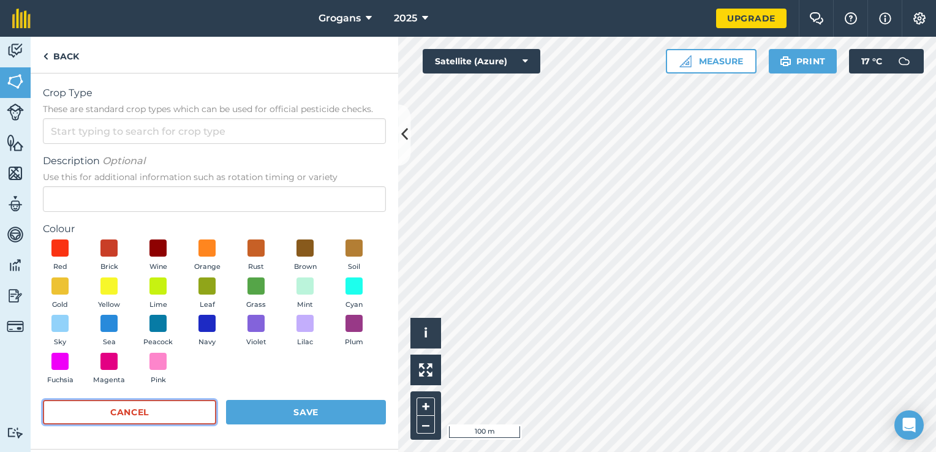
click at [169, 408] on button "Cancel" at bounding box center [129, 412] width 173 height 24
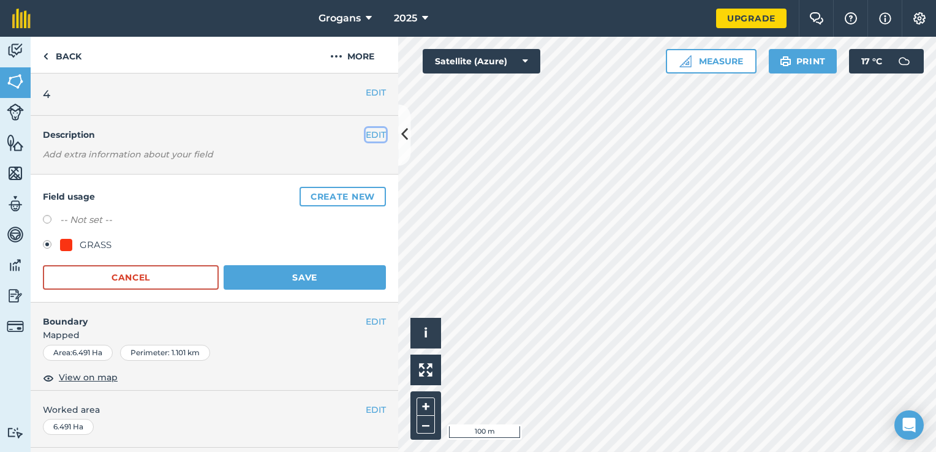
click at [372, 136] on button "EDIT" at bounding box center [376, 134] width 20 height 13
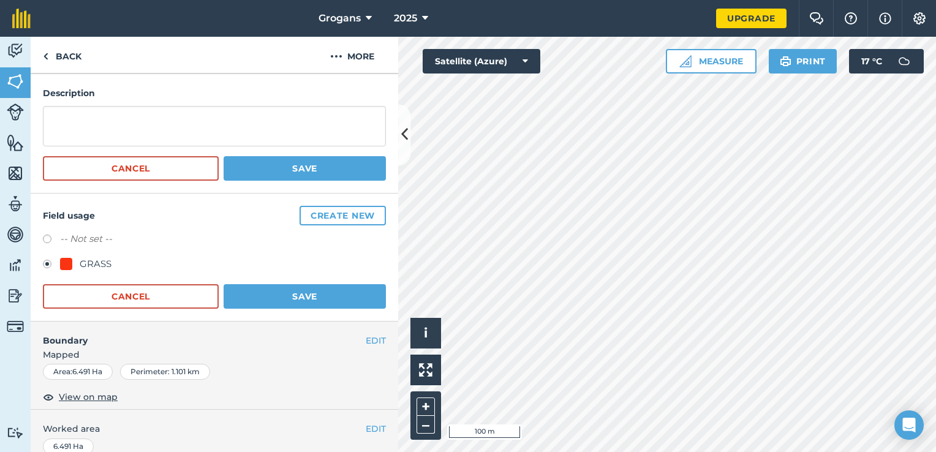
scroll to position [48, 0]
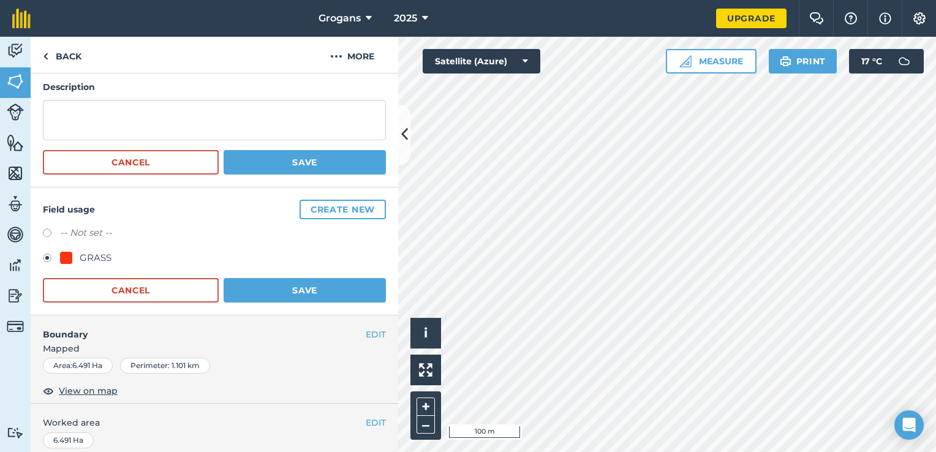
click at [47, 232] on label at bounding box center [51, 234] width 17 height 12
radio input "true"
radio input "false"
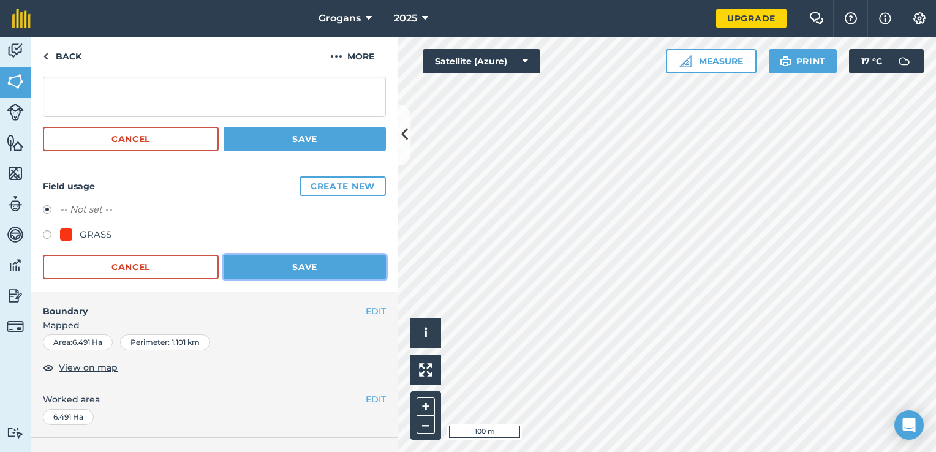
click at [274, 262] on button "Save" at bounding box center [305, 267] width 162 height 24
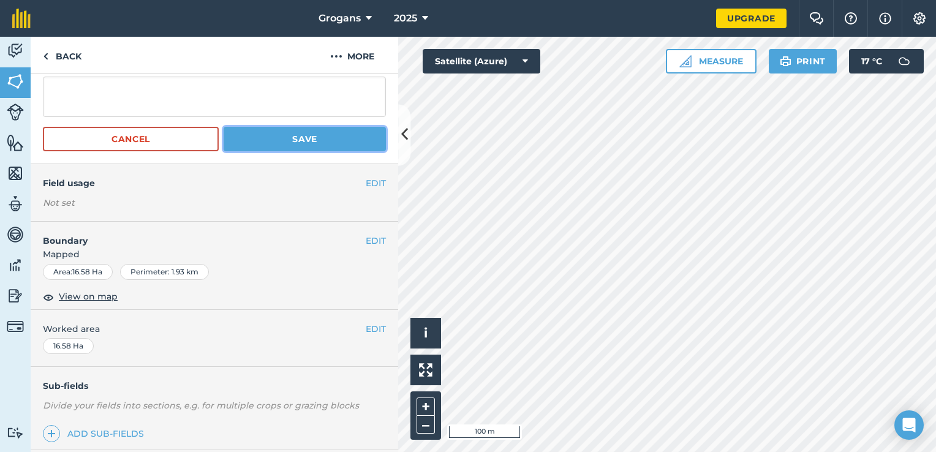
click at [336, 133] on button "Save" at bounding box center [305, 139] width 162 height 24
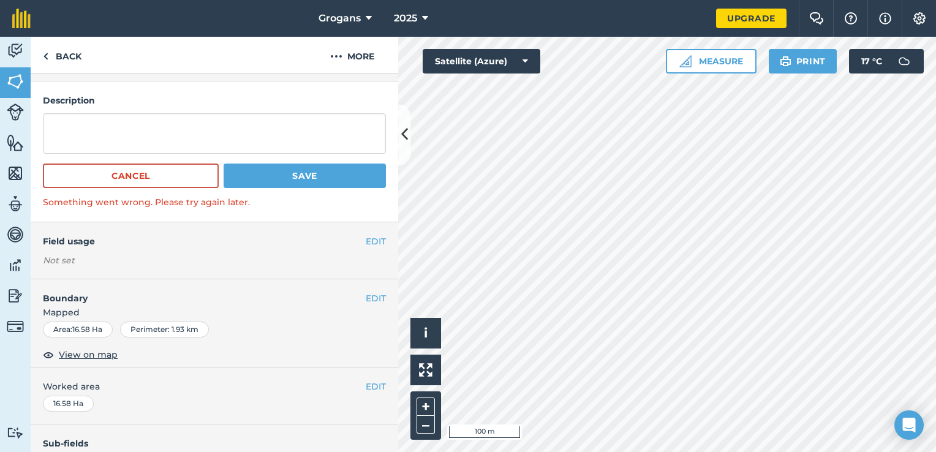
scroll to position [19, 0]
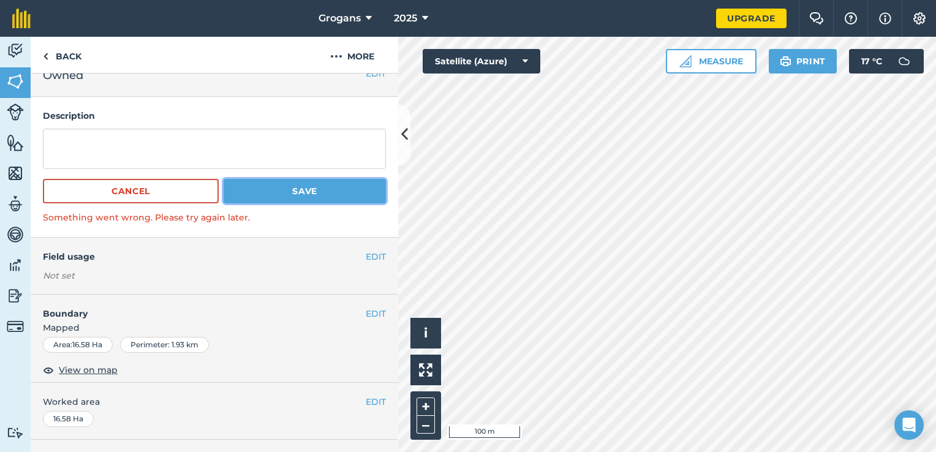
click at [306, 192] on button "Save" at bounding box center [305, 191] width 162 height 24
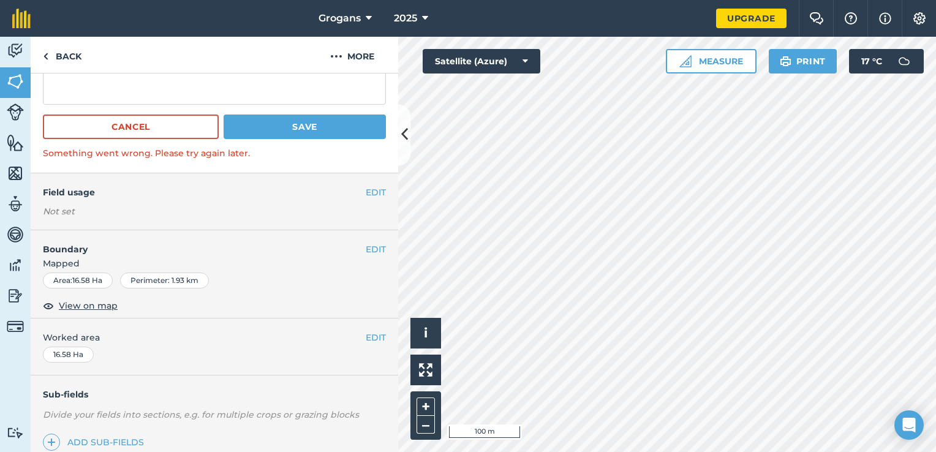
scroll to position [85, 0]
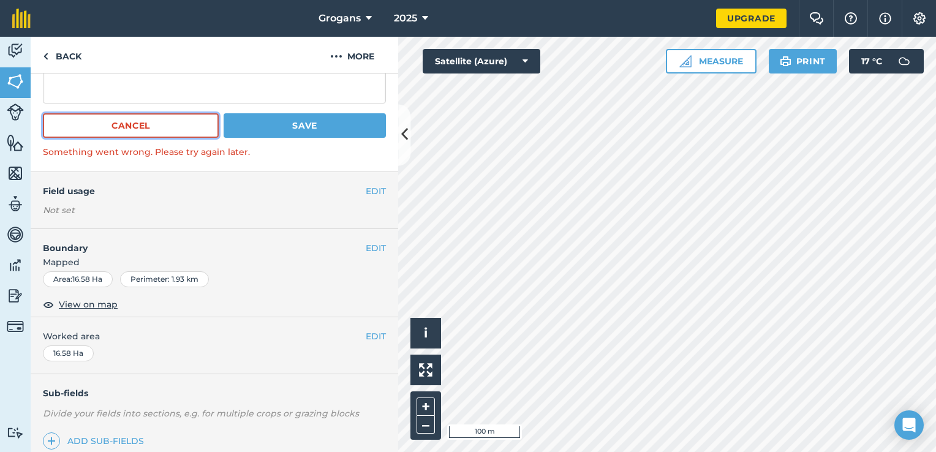
click at [181, 131] on button "Cancel" at bounding box center [131, 125] width 176 height 24
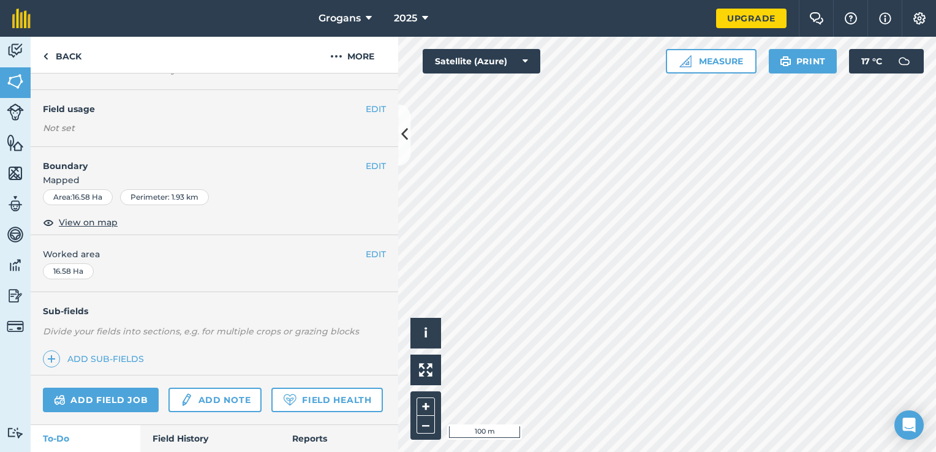
scroll to position [0, 0]
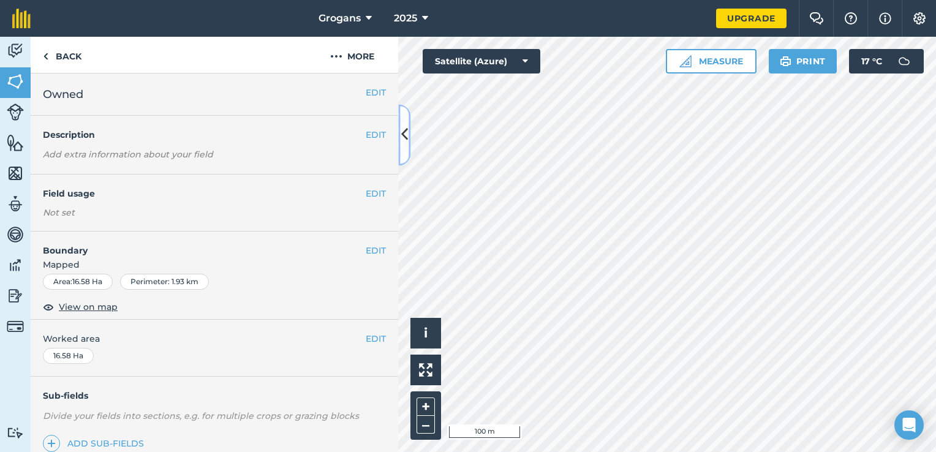
click at [410, 137] on button at bounding box center [404, 134] width 12 height 61
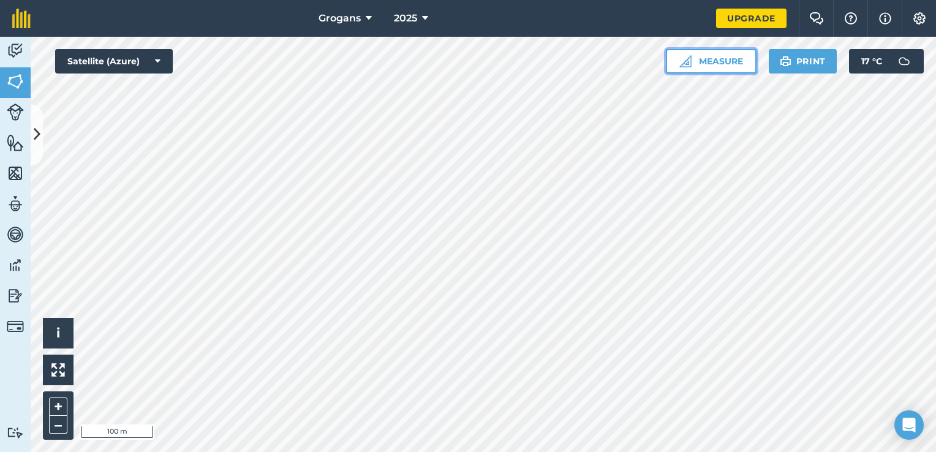
click at [691, 58] on button "Measure" at bounding box center [711, 61] width 91 height 24
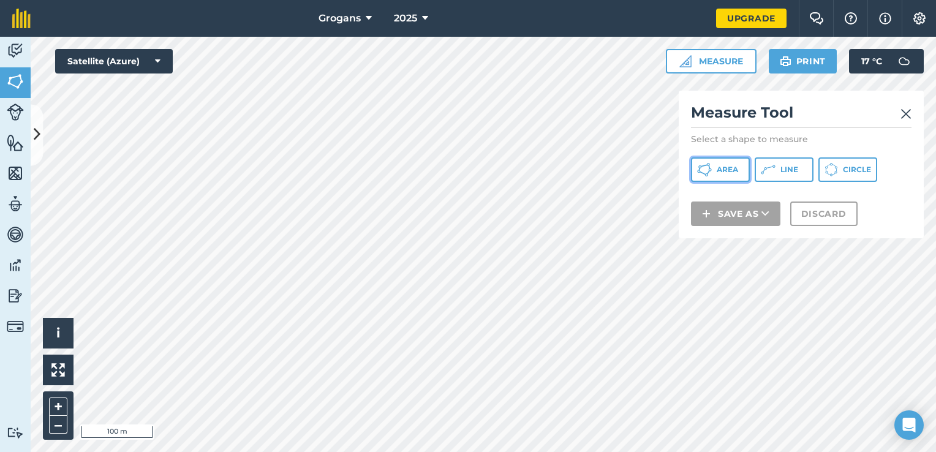
click at [703, 171] on icon at bounding box center [704, 169] width 15 height 15
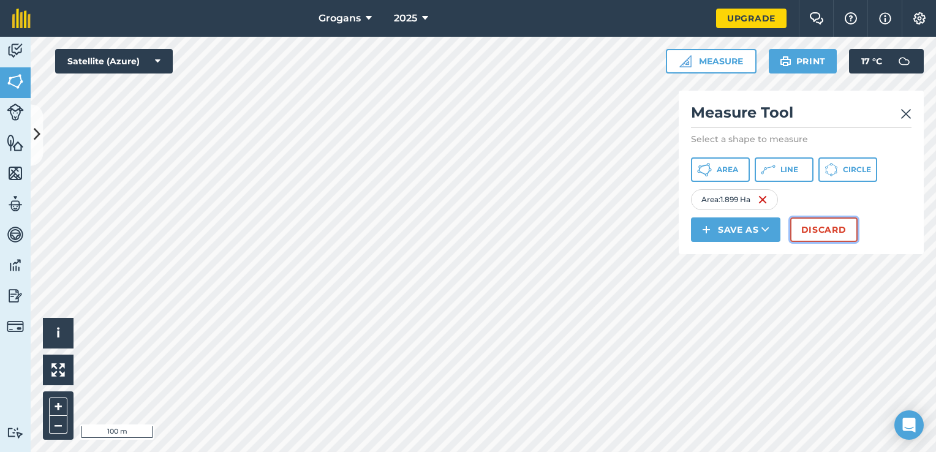
click at [828, 236] on button "Discard" at bounding box center [823, 229] width 67 height 24
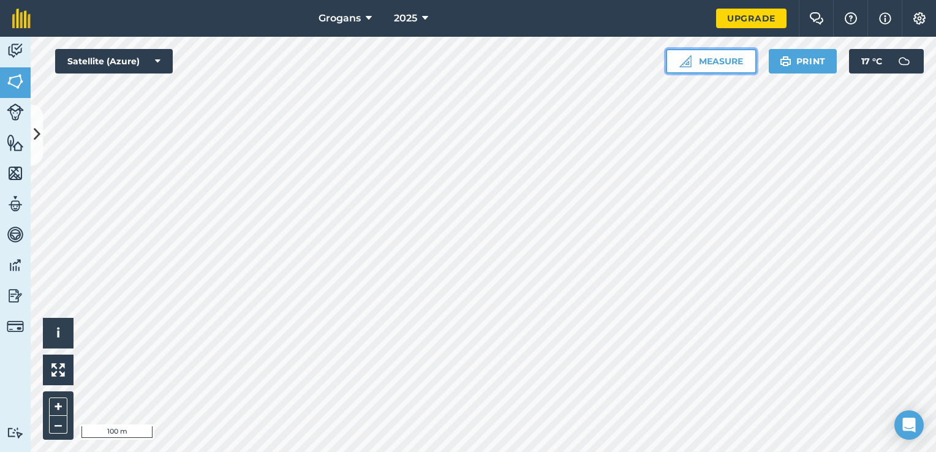
click at [723, 59] on button "Measure" at bounding box center [711, 61] width 91 height 24
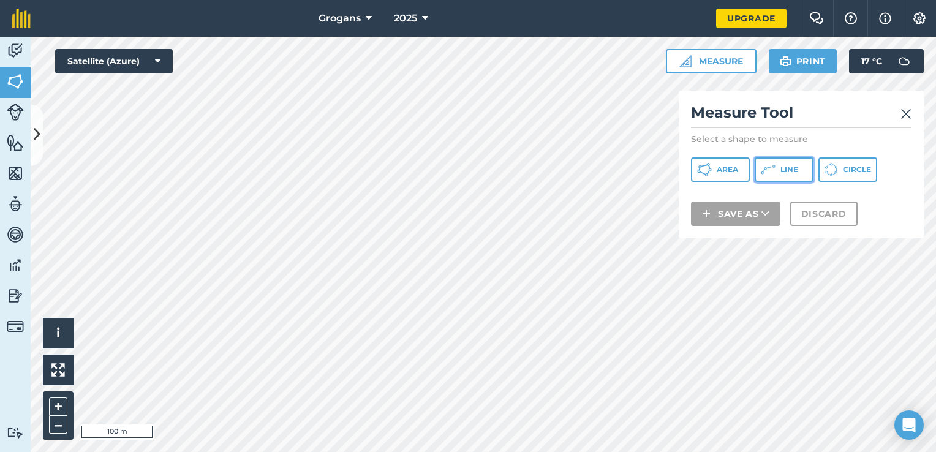
click at [777, 166] on button "Line" at bounding box center [784, 169] width 59 height 24
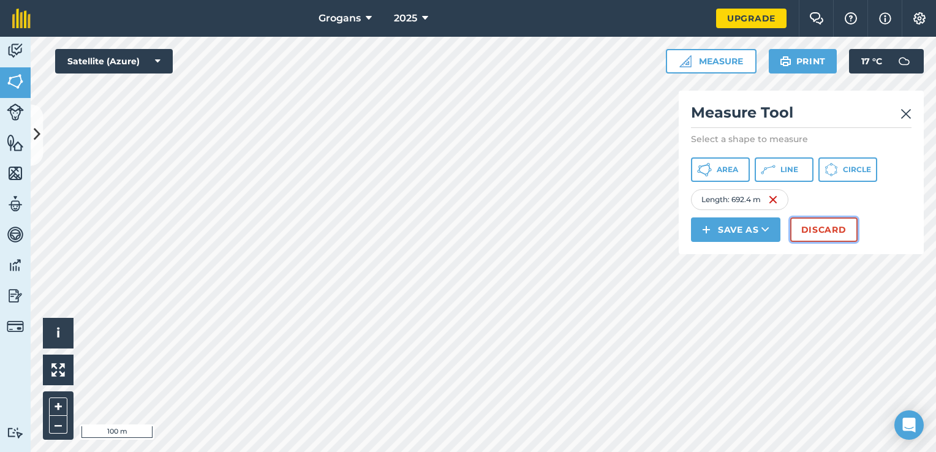
click at [818, 224] on button "Discard" at bounding box center [823, 229] width 67 height 24
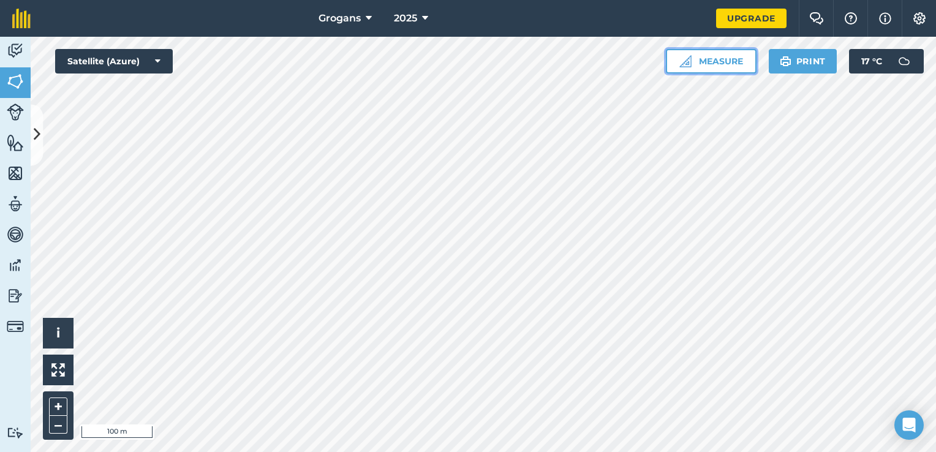
click at [729, 72] on button "Measure" at bounding box center [711, 61] width 91 height 24
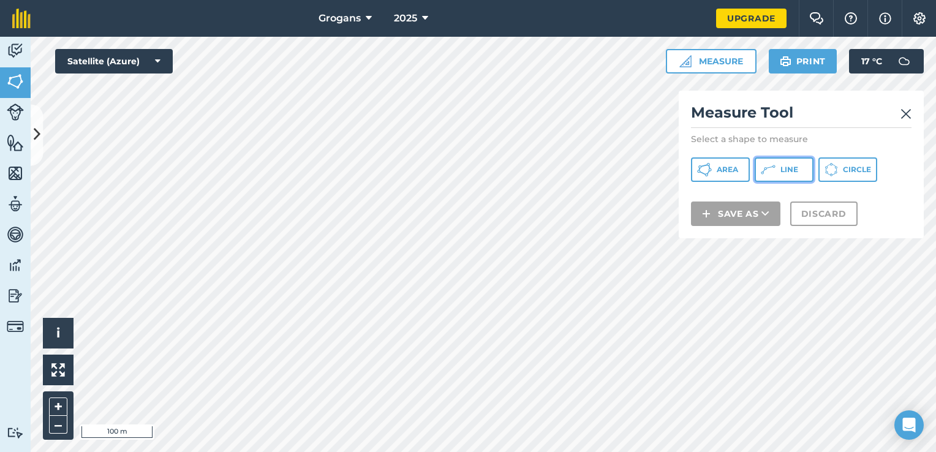
click at [772, 164] on icon at bounding box center [768, 169] width 15 height 15
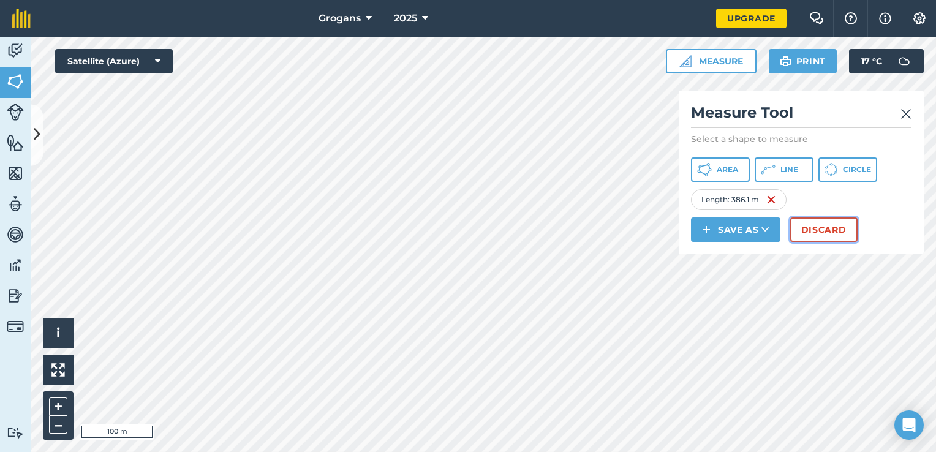
click at [833, 229] on button "Discard" at bounding box center [823, 229] width 67 height 24
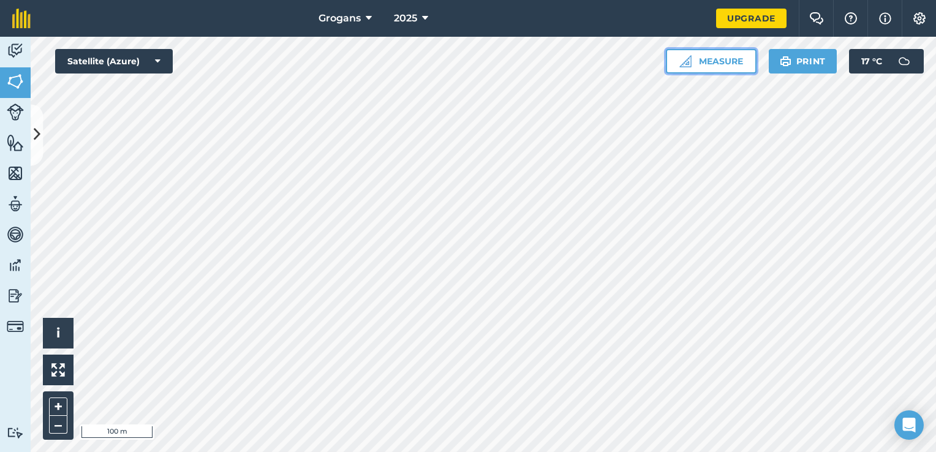
click at [732, 67] on button "Measure" at bounding box center [711, 61] width 91 height 24
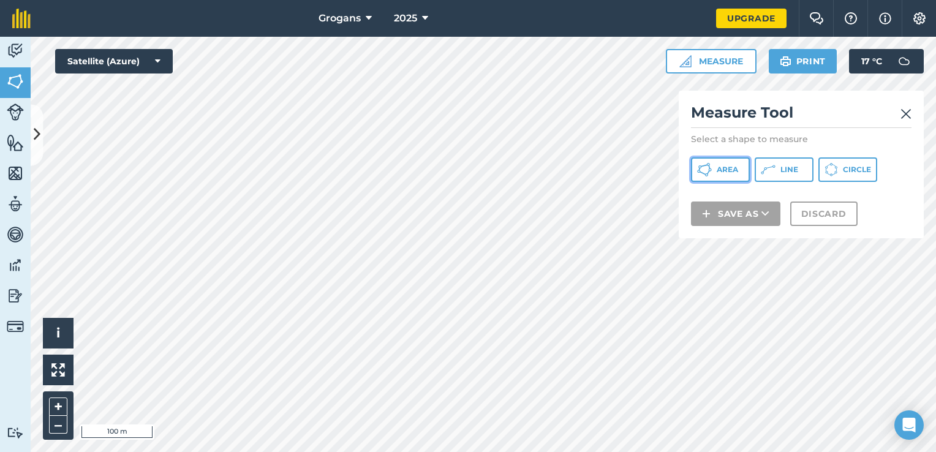
click at [723, 171] on span "Area" at bounding box center [727, 170] width 21 height 10
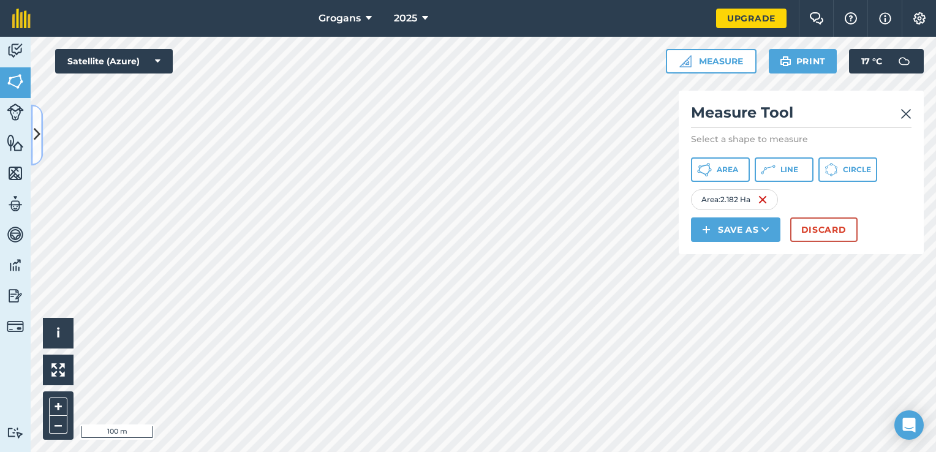
click at [36, 141] on icon at bounding box center [37, 134] width 7 height 21
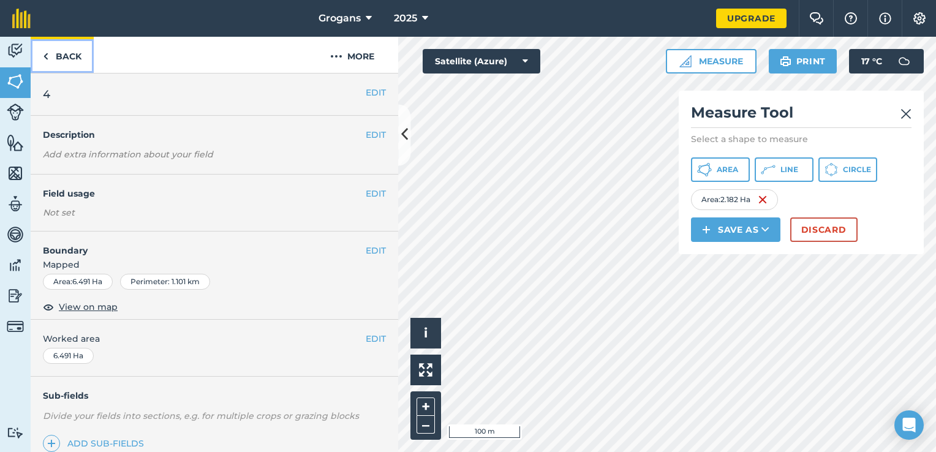
click at [48, 53] on link "Back" at bounding box center [62, 55] width 63 height 36
click at [810, 226] on button "Discard" at bounding box center [823, 229] width 67 height 24
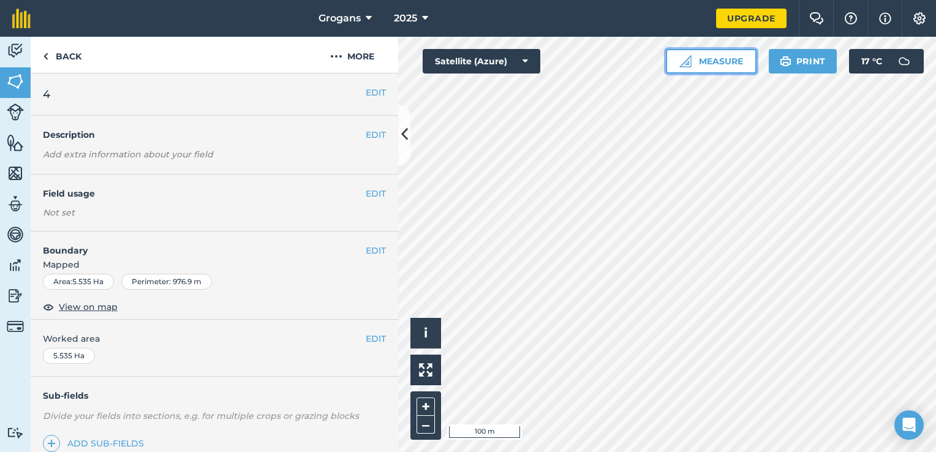
click at [703, 59] on button "Measure" at bounding box center [711, 61] width 91 height 24
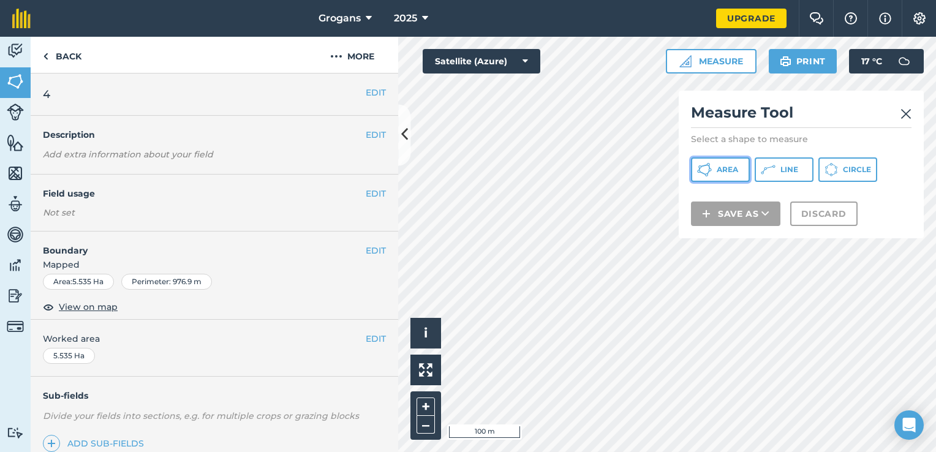
click at [715, 178] on button "Area" at bounding box center [720, 169] width 59 height 24
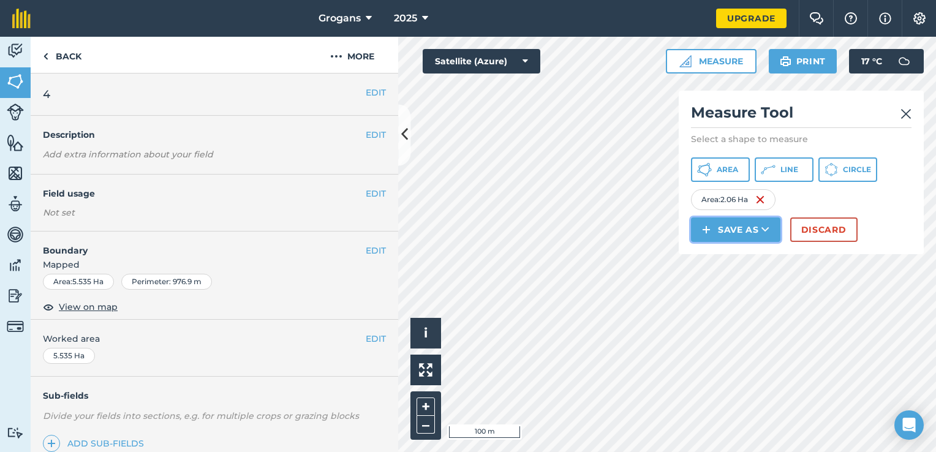
click at [758, 230] on button "Save as" at bounding box center [735, 229] width 89 height 24
click at [752, 256] on link "Field" at bounding box center [736, 257] width 86 height 27
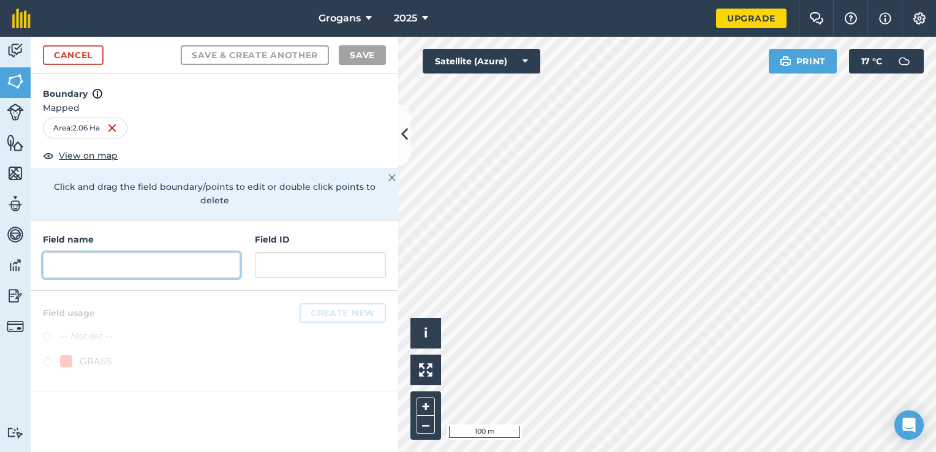
click at [179, 257] on input "text" at bounding box center [141, 265] width 197 height 26
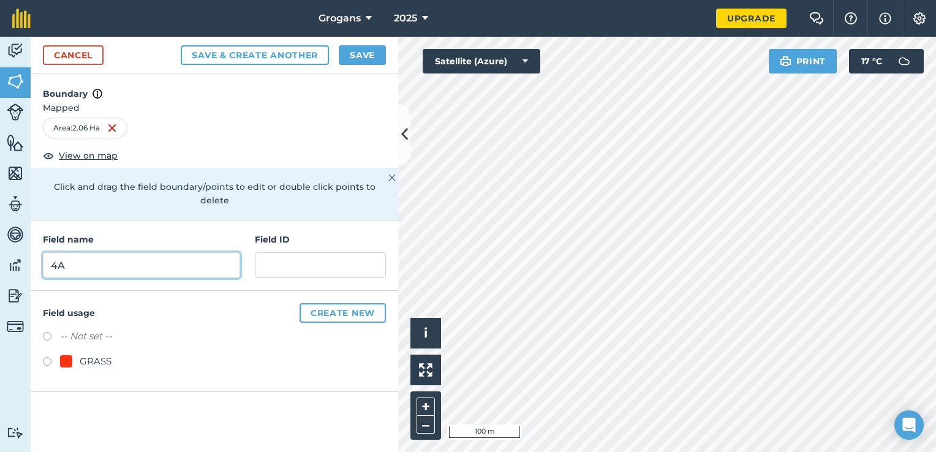
type input "4A"
click at [353, 58] on button "Save" at bounding box center [362, 55] width 47 height 20
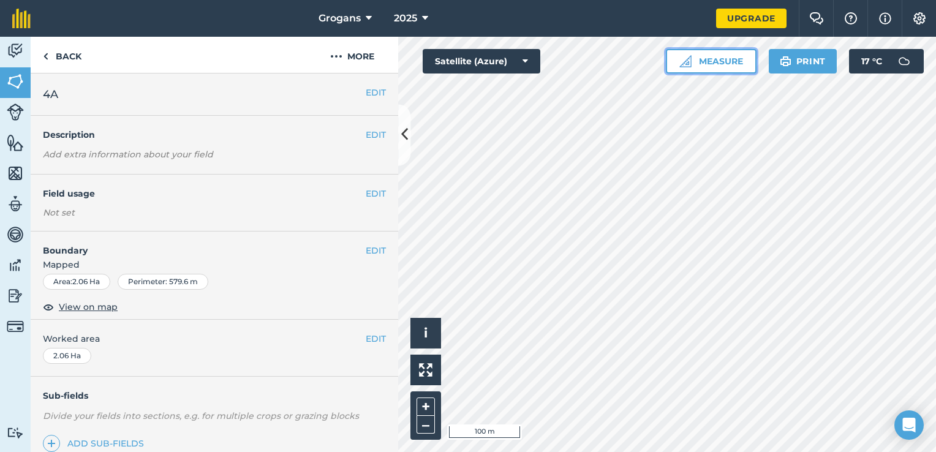
click at [726, 61] on button "Measure" at bounding box center [711, 61] width 91 height 24
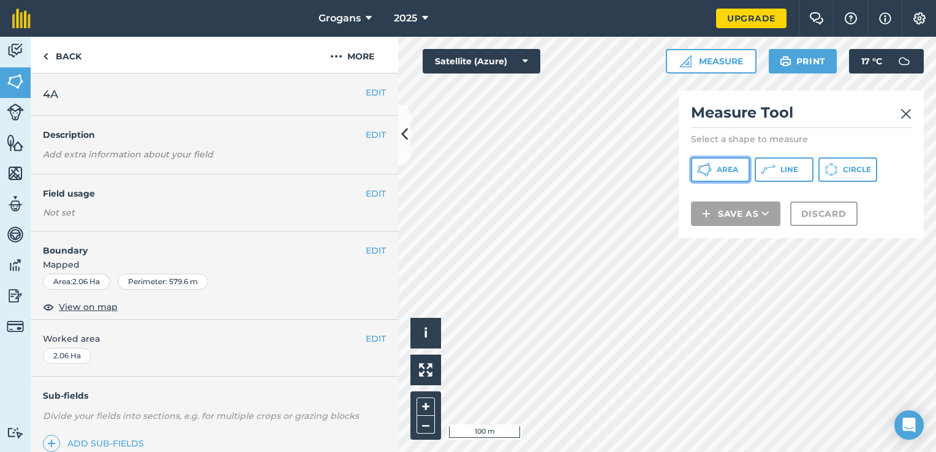
click at [735, 168] on span "Area" at bounding box center [727, 170] width 21 height 10
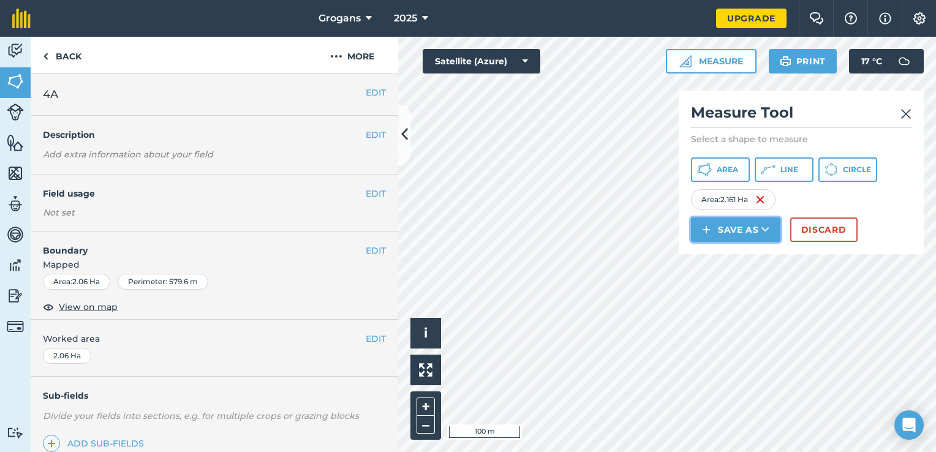
click at [742, 236] on button "Save as" at bounding box center [735, 229] width 89 height 24
click at [750, 264] on link "Field" at bounding box center [736, 257] width 86 height 27
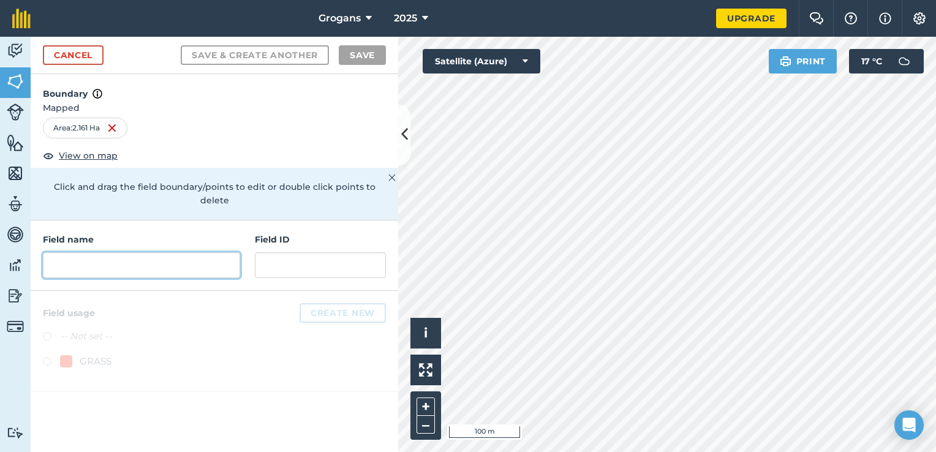
click at [212, 252] on input "text" at bounding box center [141, 265] width 197 height 26
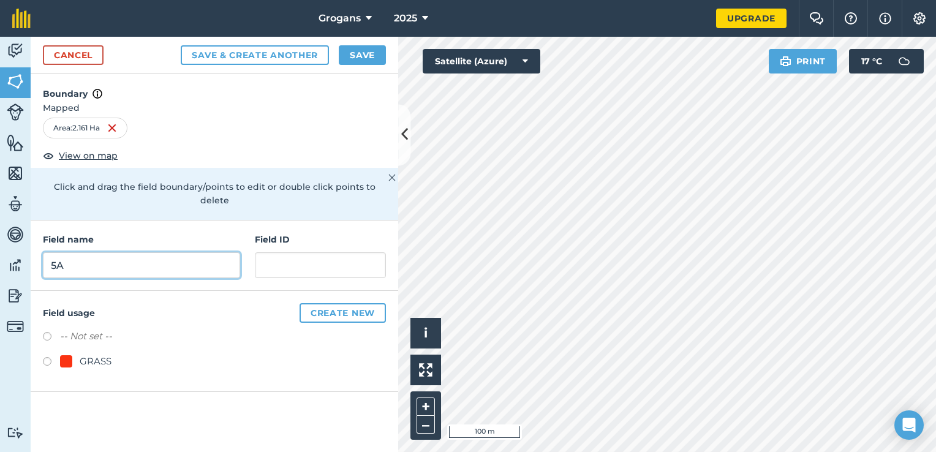
type input "5A"
click at [361, 58] on button "Save" at bounding box center [362, 55] width 47 height 20
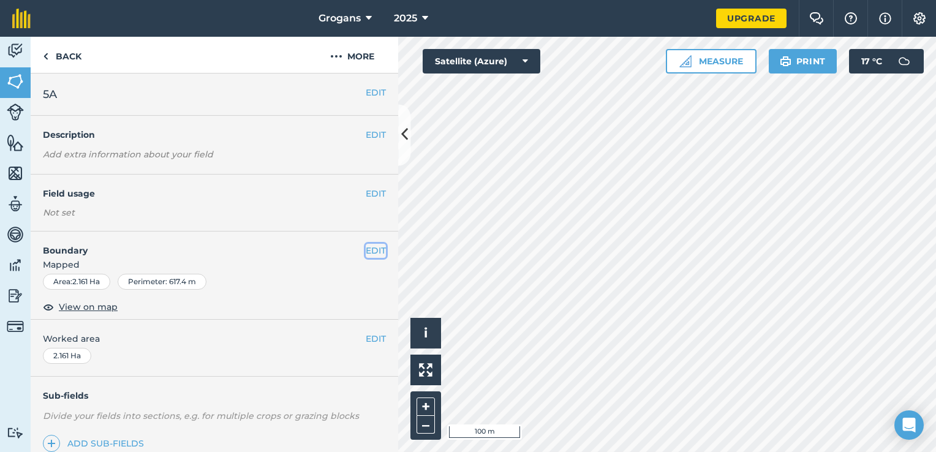
click at [366, 253] on button "EDIT" at bounding box center [376, 250] width 20 height 13
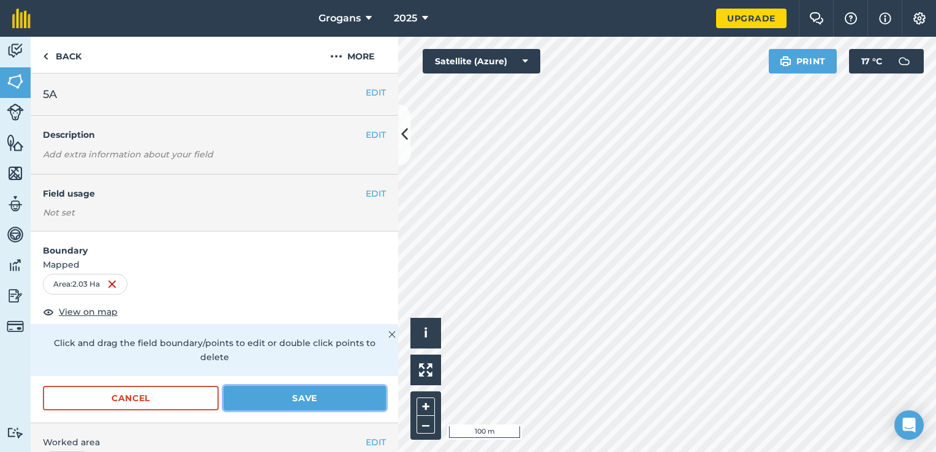
click at [291, 398] on button "Save" at bounding box center [305, 398] width 162 height 24
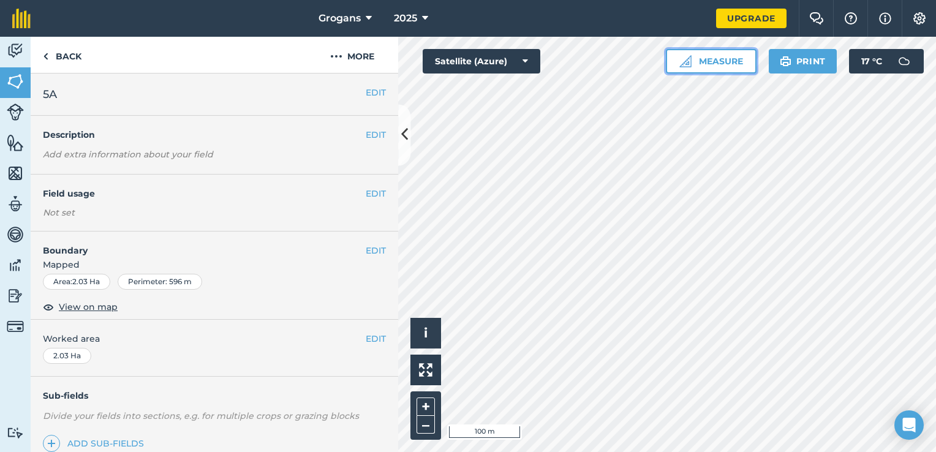
click at [714, 66] on button "Measure" at bounding box center [711, 61] width 91 height 24
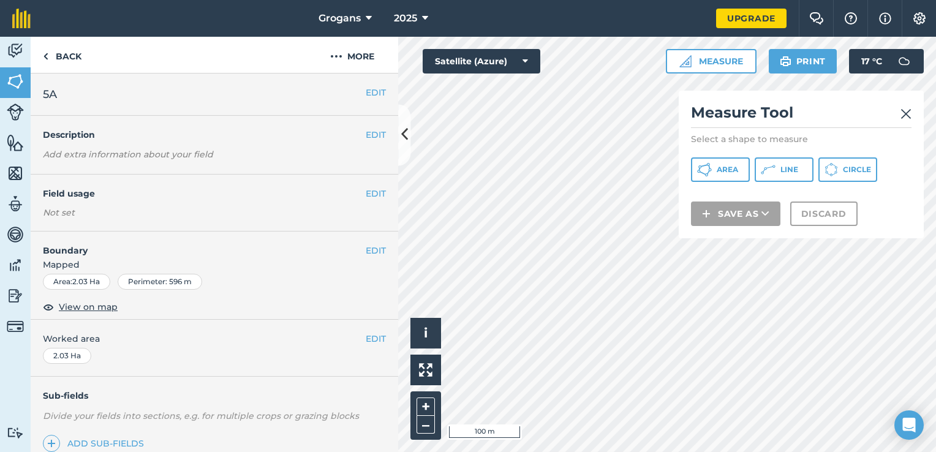
click at [712, 183] on div "Measure Tool Select a shape to measure Area Line Circle Save as Discard" at bounding box center [801, 165] width 245 height 148
click at [715, 173] on button "Area" at bounding box center [720, 169] width 59 height 24
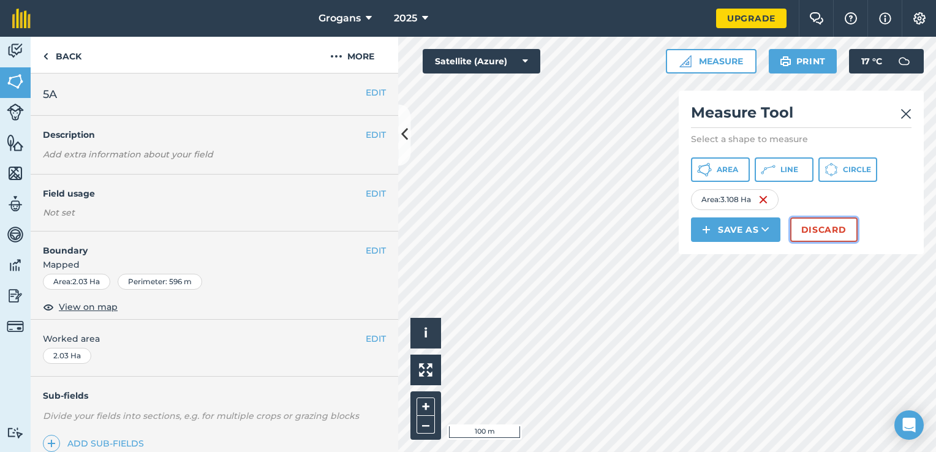
click at [815, 225] on button "Discard" at bounding box center [823, 229] width 67 height 24
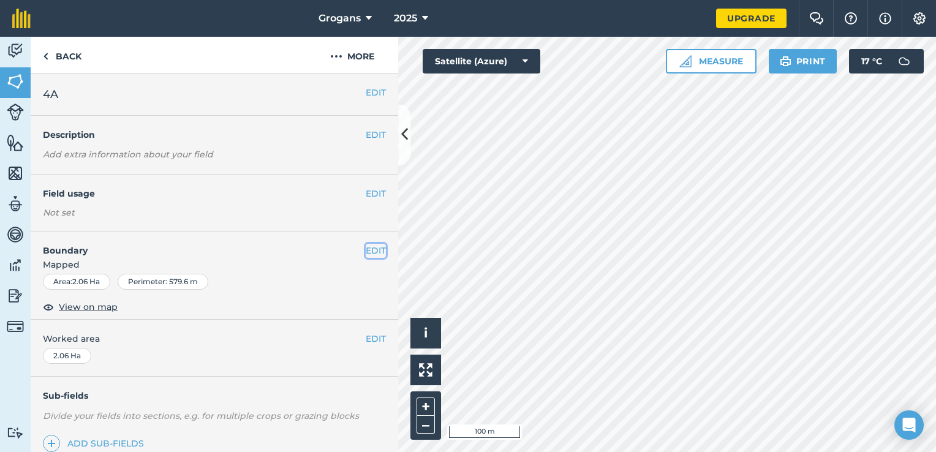
click at [366, 254] on button "EDIT" at bounding box center [376, 250] width 20 height 13
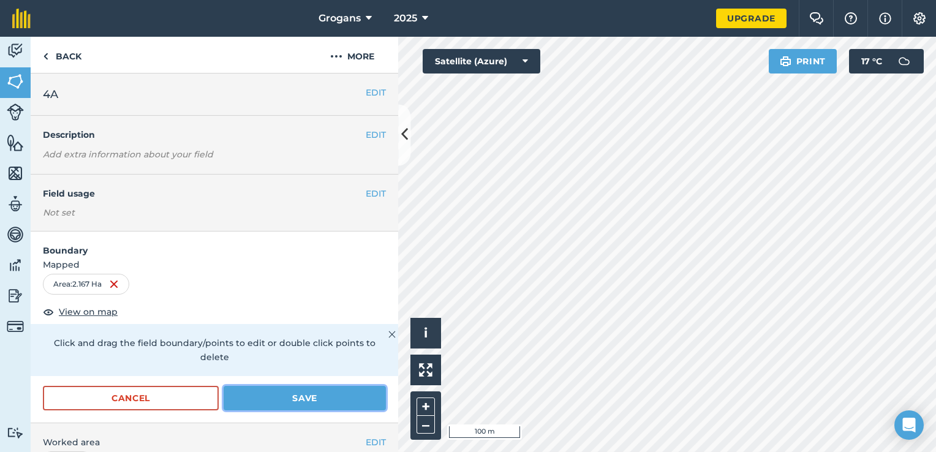
click at [315, 393] on button "Save" at bounding box center [305, 398] width 162 height 24
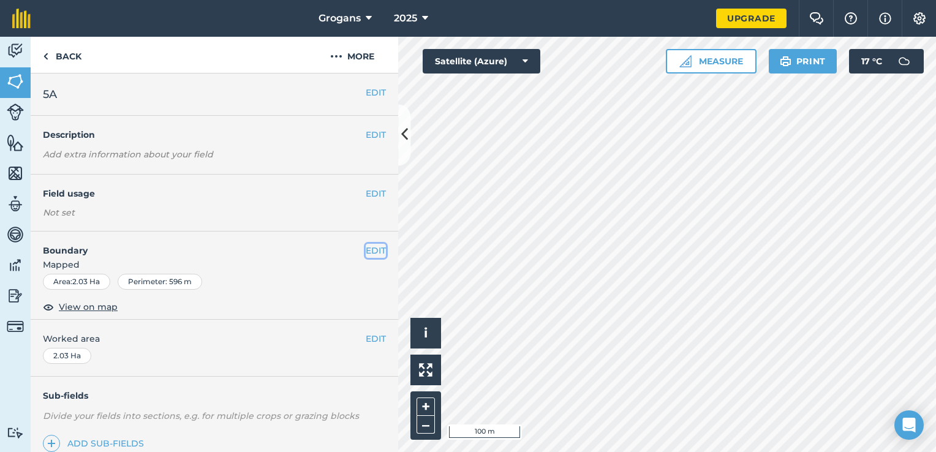
click at [368, 247] on button "EDIT" at bounding box center [376, 250] width 20 height 13
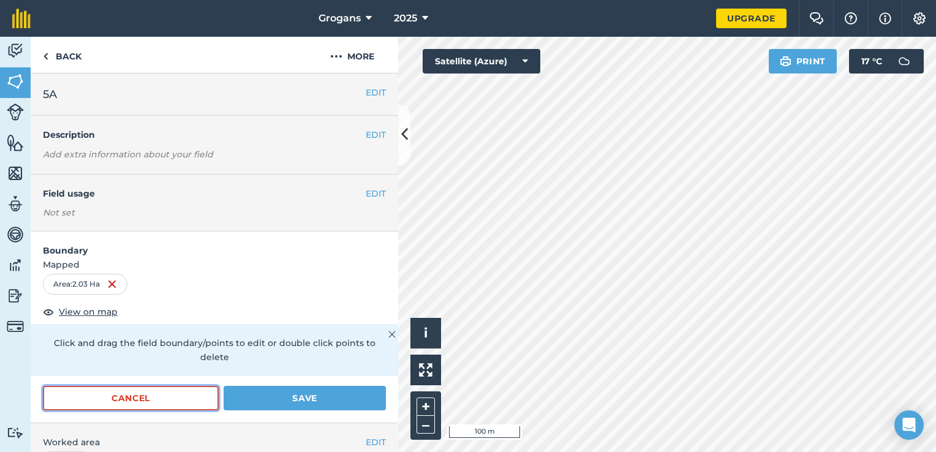
click at [187, 391] on button "Cancel" at bounding box center [131, 398] width 176 height 24
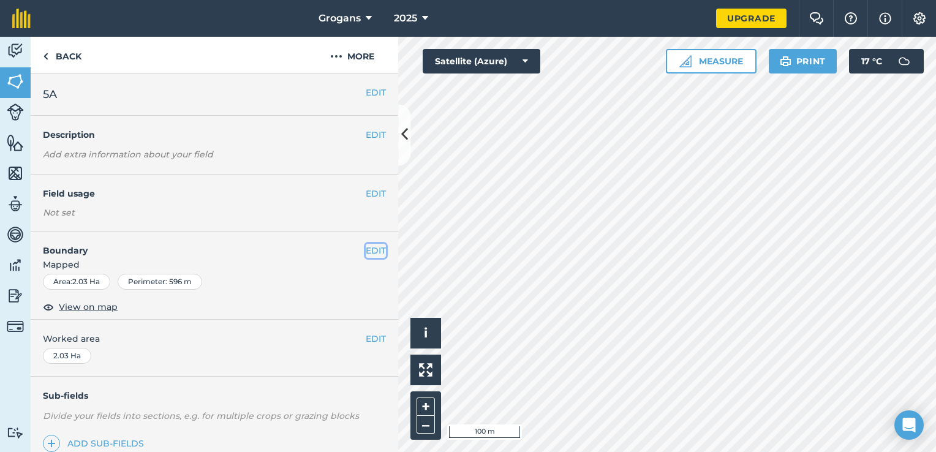
click at [366, 251] on button "EDIT" at bounding box center [376, 250] width 20 height 13
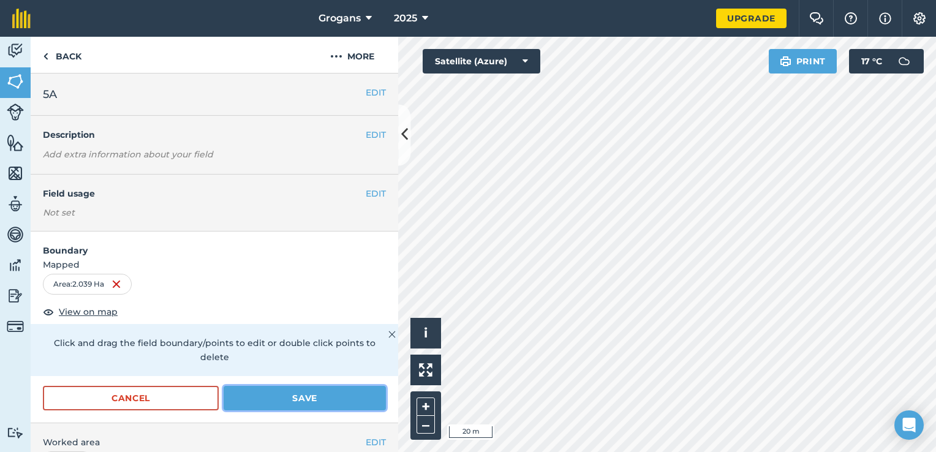
click at [330, 398] on button "Save" at bounding box center [305, 398] width 162 height 24
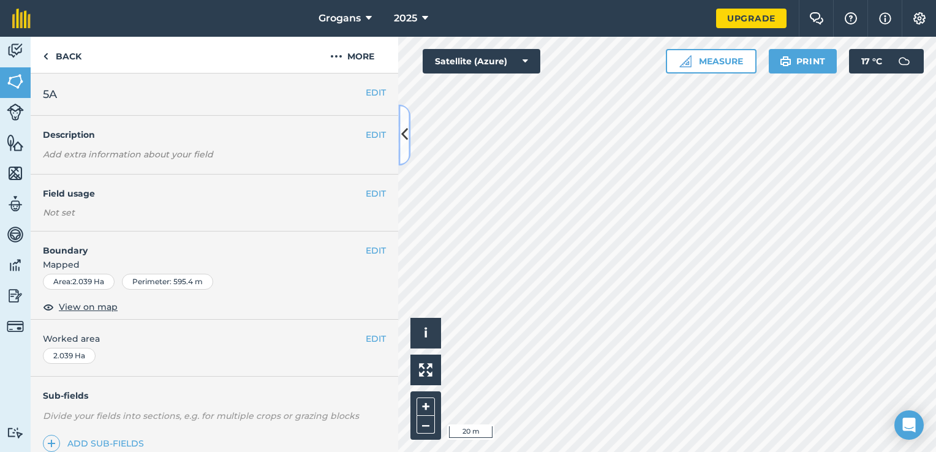
click at [406, 138] on icon at bounding box center [404, 134] width 7 height 21
